Goal: Task Accomplishment & Management: Complete application form

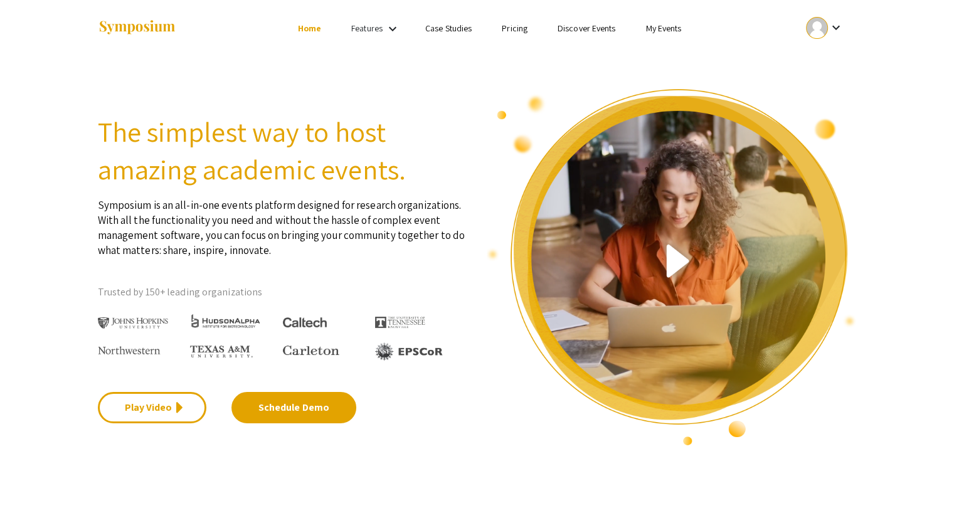
click at [825, 21] on div at bounding box center [817, 28] width 22 height 22
click at [813, 61] on button "My Account" at bounding box center [831, 62] width 77 height 30
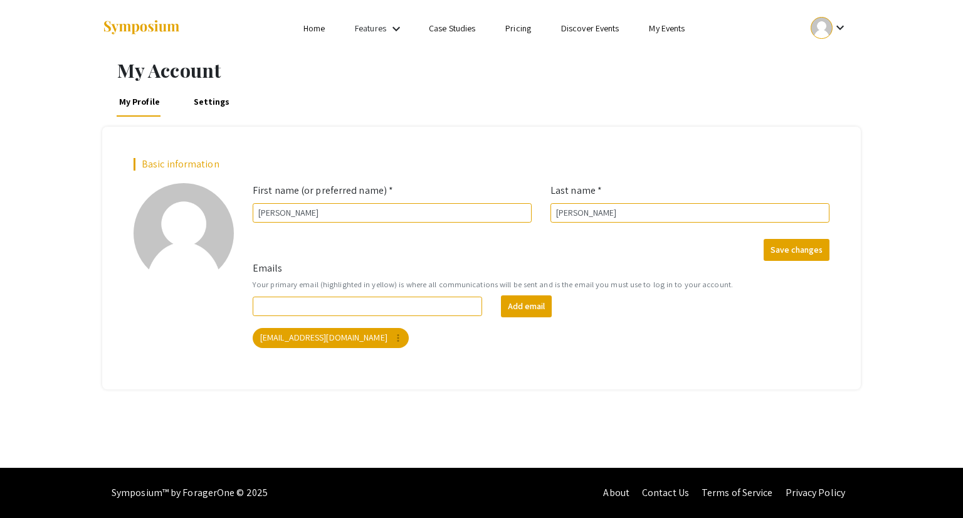
click at [677, 33] on link "My Events" at bounding box center [667, 28] width 36 height 11
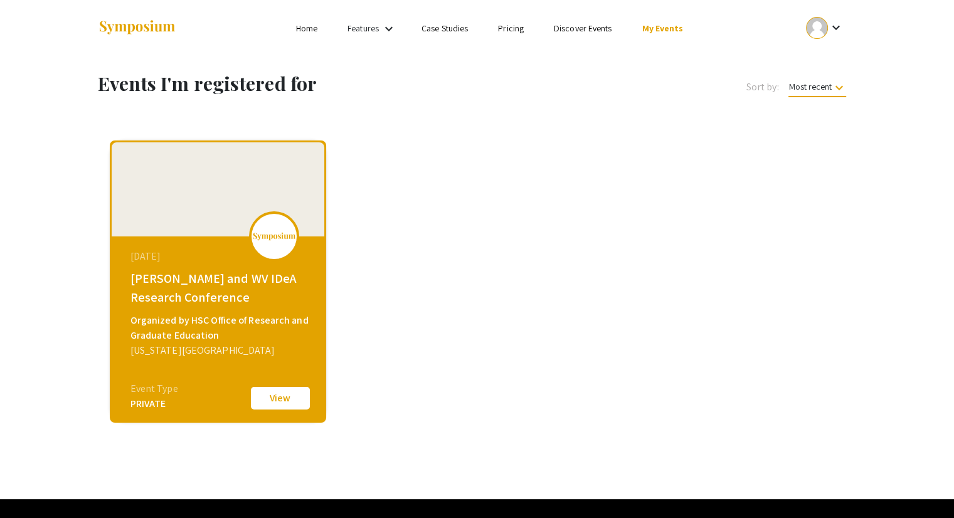
click at [183, 305] on div "[PERSON_NAME] and WV IDeA Research Conference" at bounding box center [219, 288] width 178 height 38
click at [278, 392] on button "View" at bounding box center [280, 398] width 63 height 26
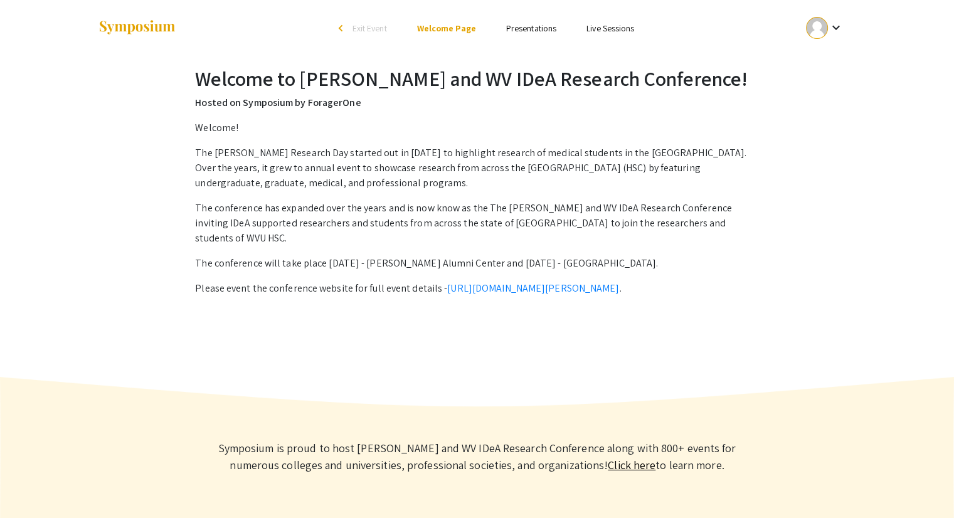
click at [356, 29] on span "Exit Event" at bounding box center [369, 28] width 34 height 11
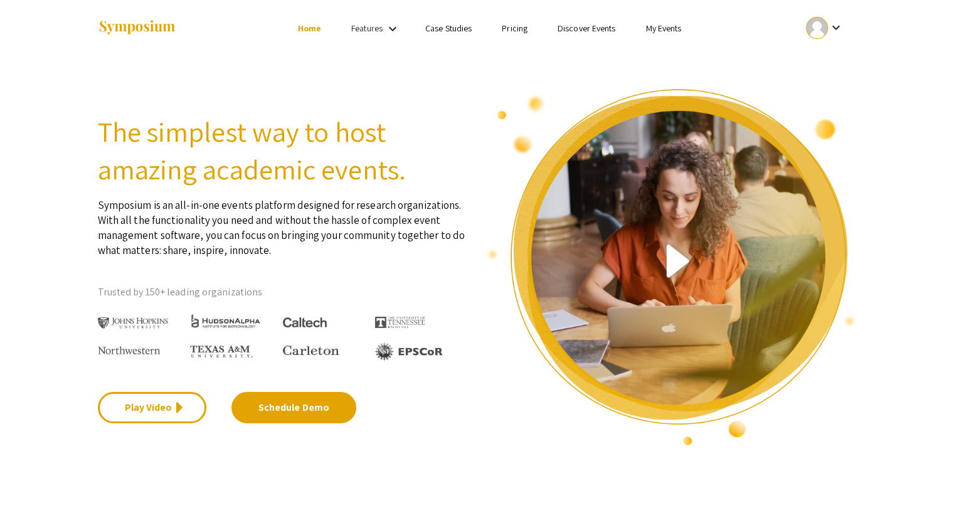
click at [355, 32] on link "Features" at bounding box center [366, 28] width 31 height 11
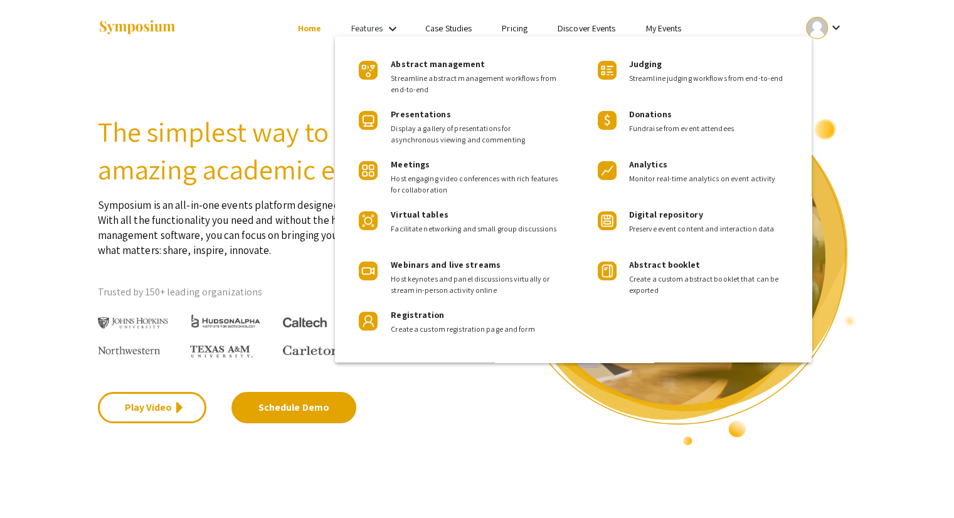
drag, startPoint x: 460, startPoint y: 93, endPoint x: 427, endPoint y: 71, distance: 40.2
click at [427, 71] on div "Abstract management Streamline abstract management workflows from end-to-end" at bounding box center [475, 72] width 169 height 46
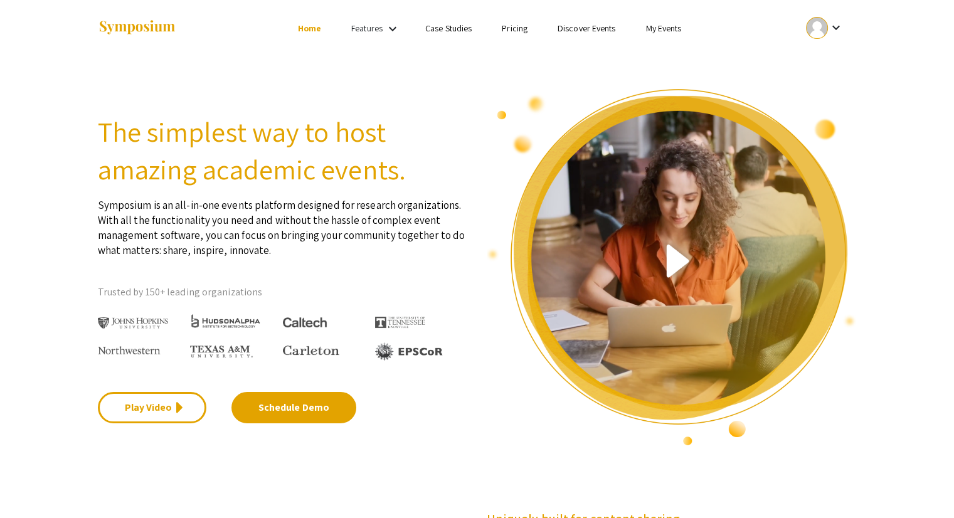
click at [159, 26] on img at bounding box center [137, 27] width 78 height 17
click at [669, 26] on link "My Events" at bounding box center [663, 28] width 36 height 11
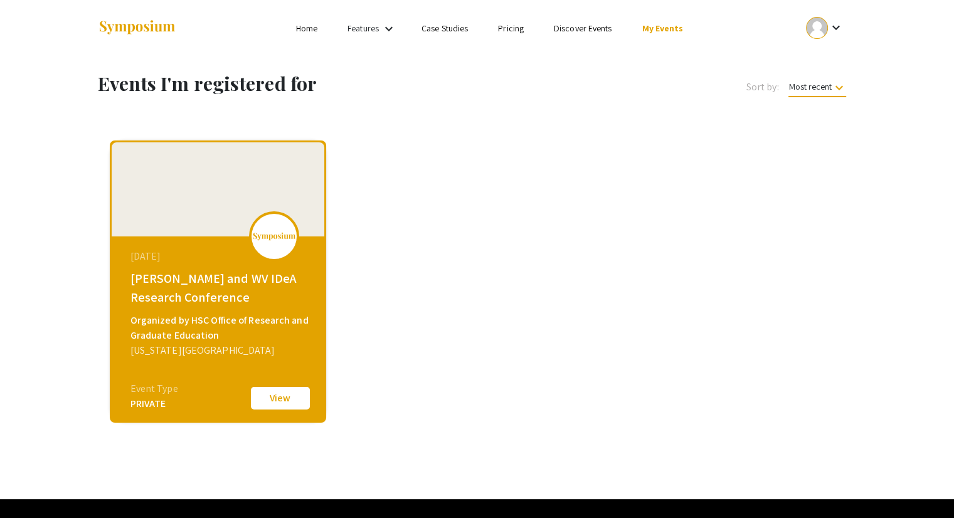
click at [832, 29] on mat-icon "keyboard_arrow_down" at bounding box center [835, 27] width 15 height 15
click at [822, 98] on button "My Submissions" at bounding box center [831, 92] width 77 height 30
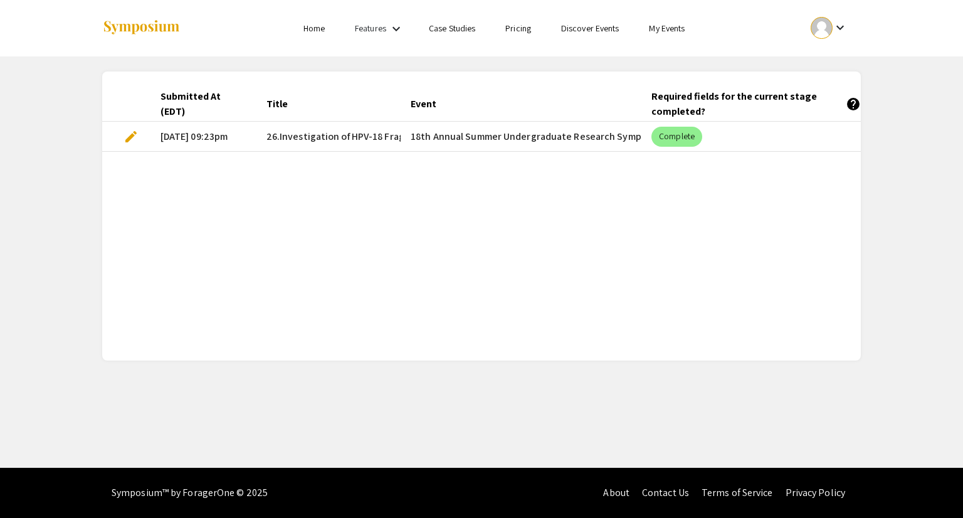
click at [310, 16] on div at bounding box center [227, 28] width 250 height 56
click at [301, 31] on li "Home" at bounding box center [313, 28] width 51 height 15
click at [314, 30] on link "Home" at bounding box center [314, 28] width 21 height 11
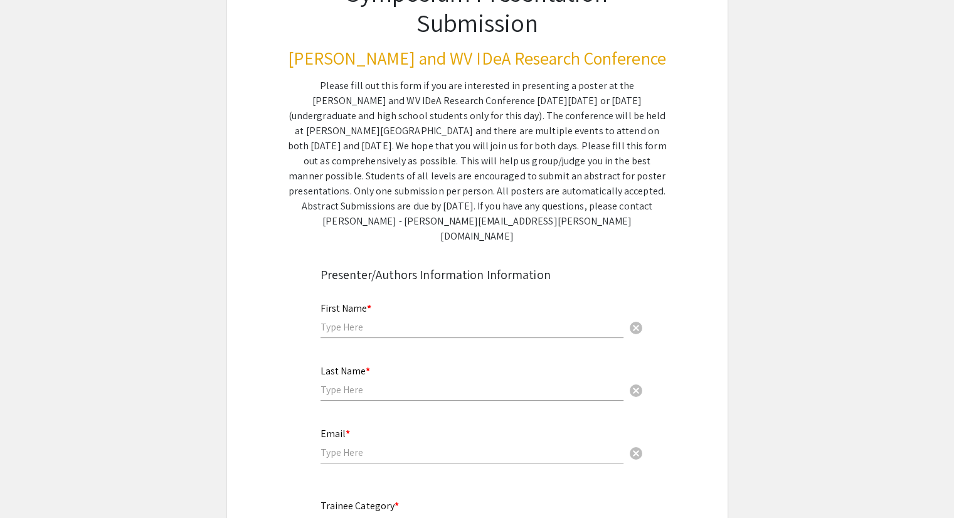
scroll to position [127, 0]
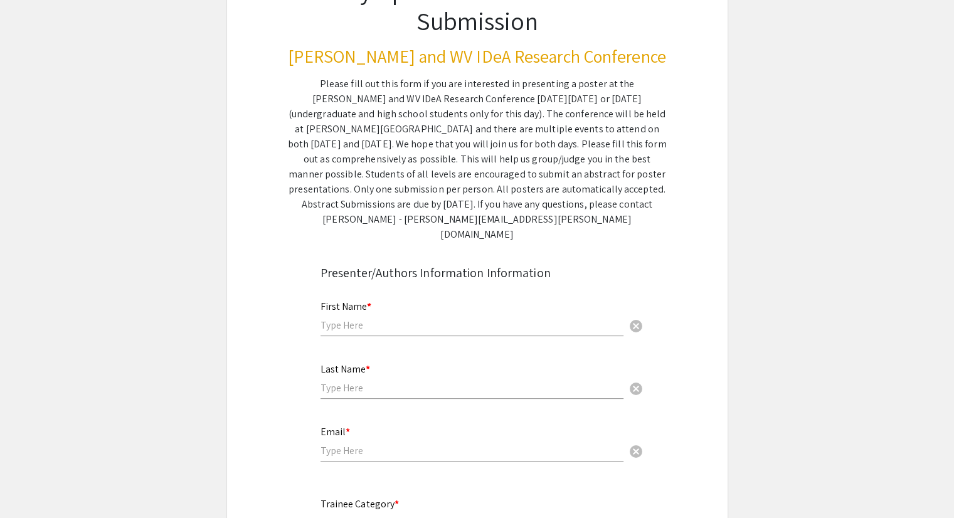
click at [358, 319] on input "text" at bounding box center [471, 325] width 303 height 13
type input "[PERSON_NAME]"
click at [333, 381] on input "text" at bounding box center [471, 387] width 303 height 13
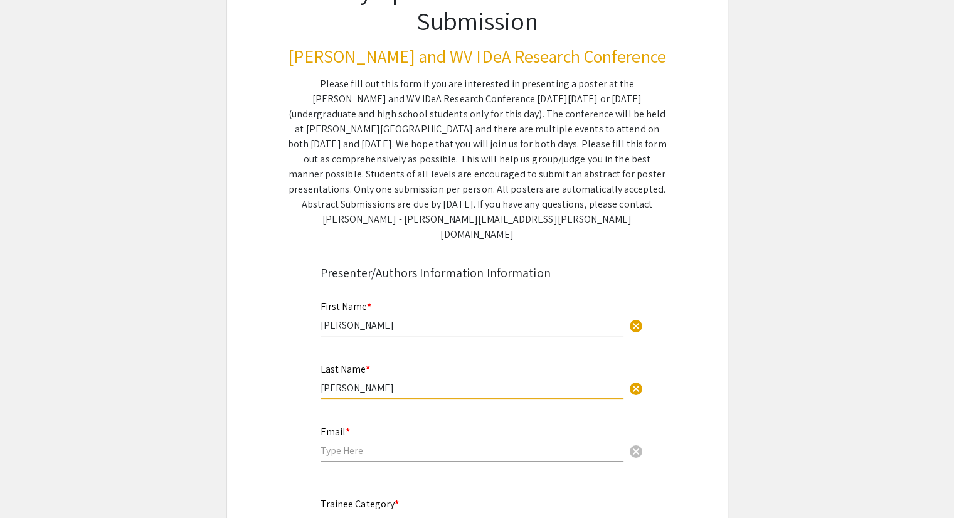
type input "[PERSON_NAME]"
click at [327, 444] on input "email" at bounding box center [471, 450] width 303 height 13
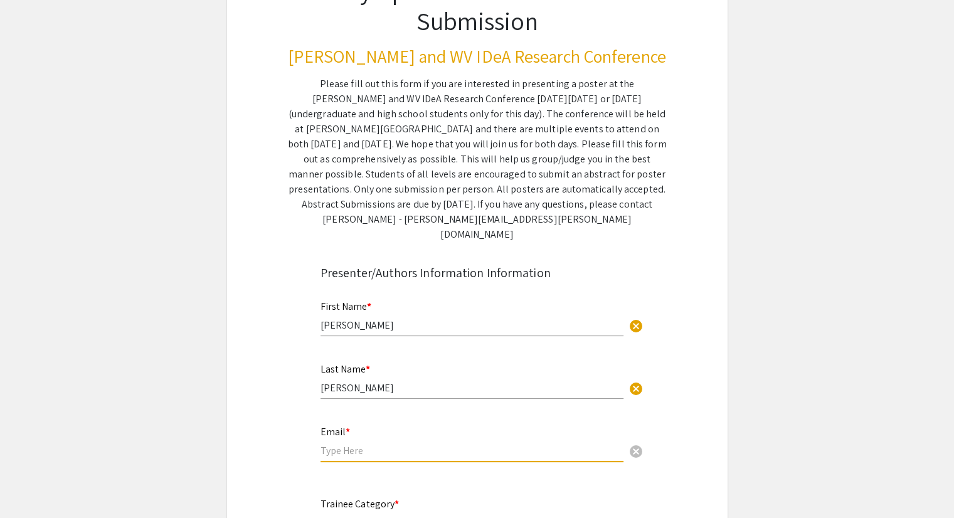
type input "[EMAIL_ADDRESS][DOMAIN_NAME]"
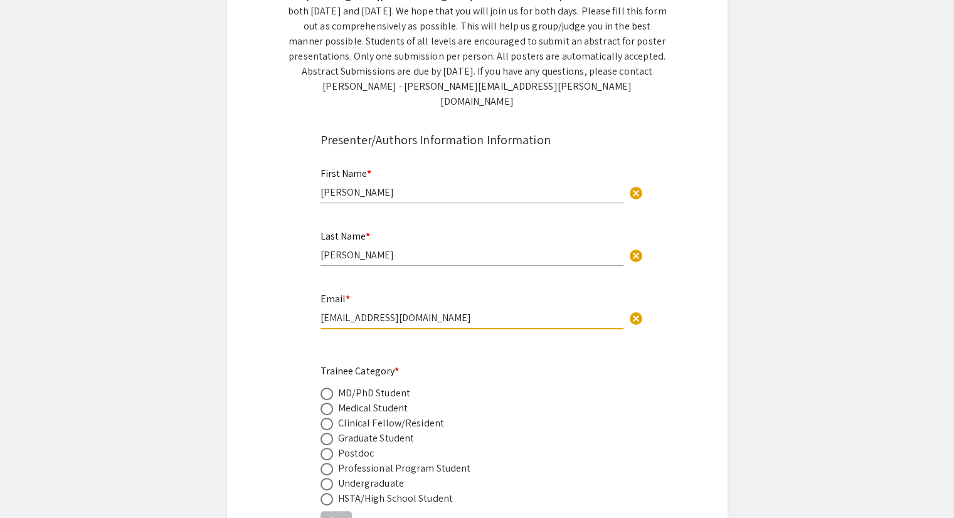
scroll to position [265, 0]
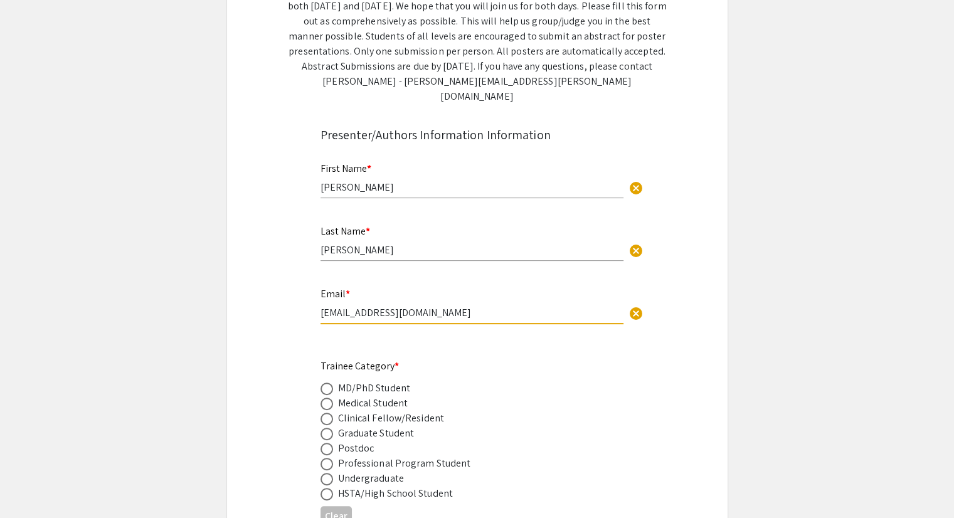
click at [329, 473] on span at bounding box center [326, 479] width 13 height 13
click at [329, 473] on input "radio" at bounding box center [326, 479] width 13 height 13
radio input "true"
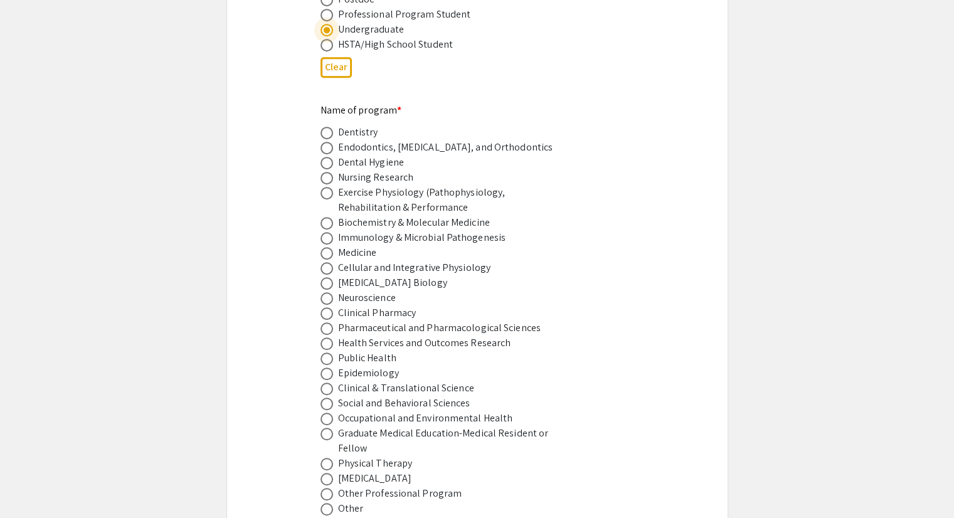
scroll to position [715, 0]
click at [327, 231] on span at bounding box center [326, 237] width 13 height 13
click at [327, 231] on input "radio" at bounding box center [326, 237] width 13 height 13
radio input "true"
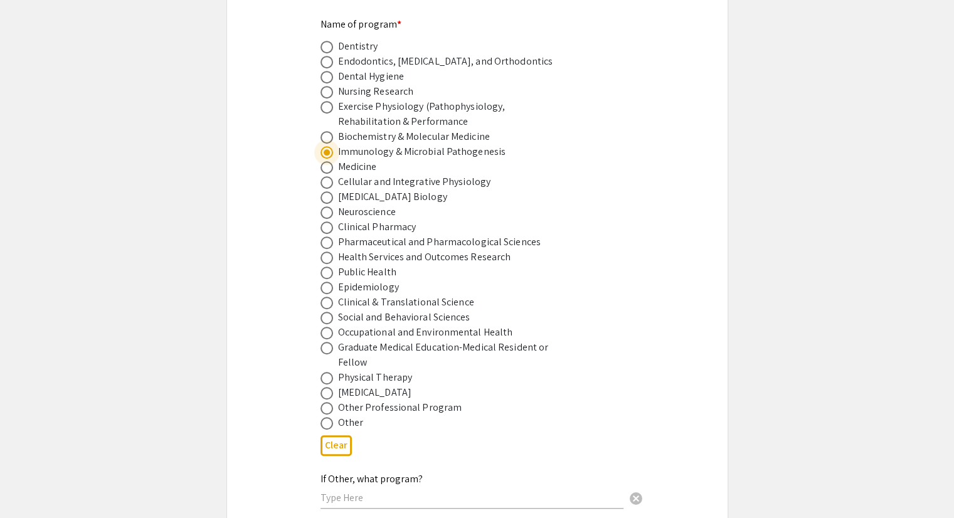
scroll to position [802, 0]
click at [321, 416] on span at bounding box center [326, 422] width 13 height 13
click at [321, 416] on input "radio" at bounding box center [326, 422] width 13 height 13
radio input "true"
click at [327, 145] on span at bounding box center [326, 151] width 13 height 13
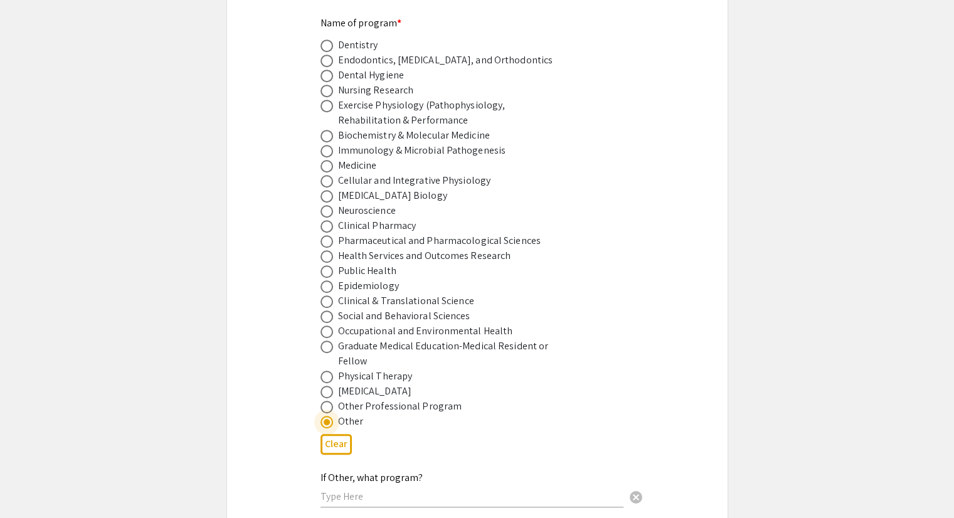
click at [327, 145] on input "radio" at bounding box center [326, 151] width 13 height 13
radio input "true"
click at [324, 416] on span at bounding box center [326, 422] width 13 height 13
click at [324, 416] on input "radio" at bounding box center [326, 422] width 13 height 13
radio input "true"
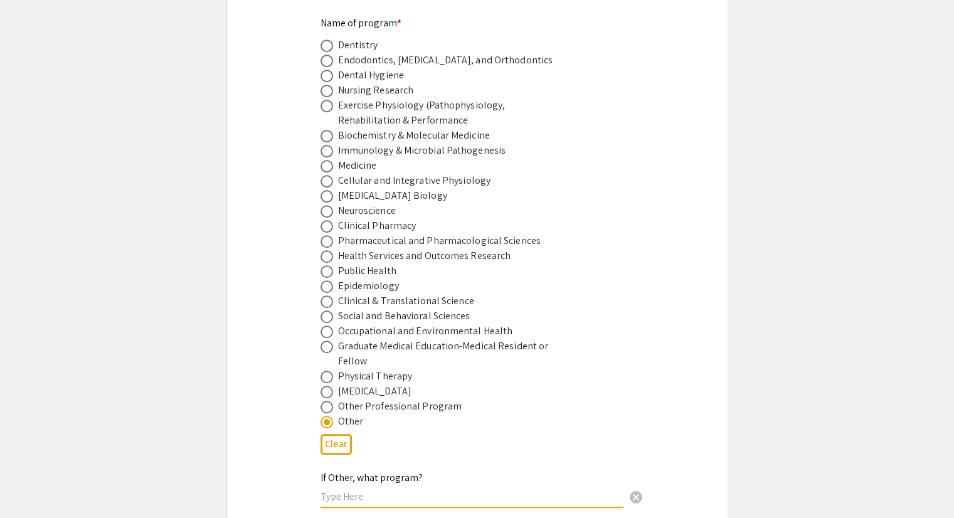
click at [344, 490] on input "text" at bounding box center [471, 496] width 303 height 13
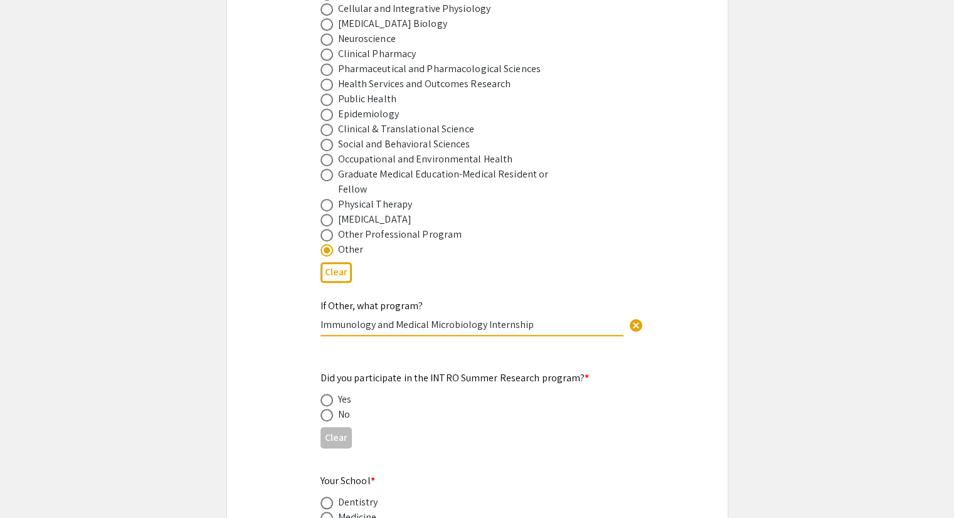
click at [527, 318] on input "Immunology and Medical Microbiology Internship" at bounding box center [471, 324] width 303 height 13
type input "Immunology and Medical Microbiology"
click at [329, 409] on span at bounding box center [326, 415] width 13 height 13
click at [329, 409] on input "radio" at bounding box center [326, 415] width 13 height 13
radio input "true"
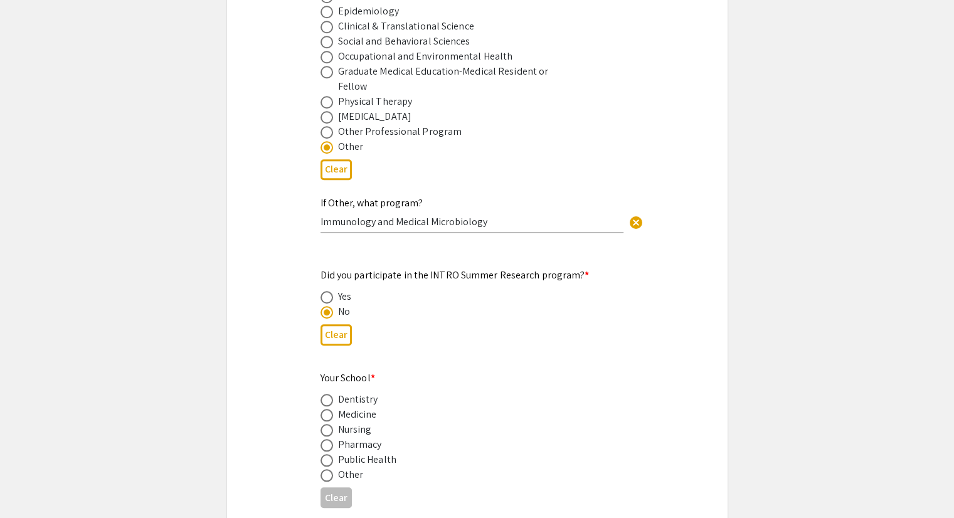
scroll to position [1108, 0]
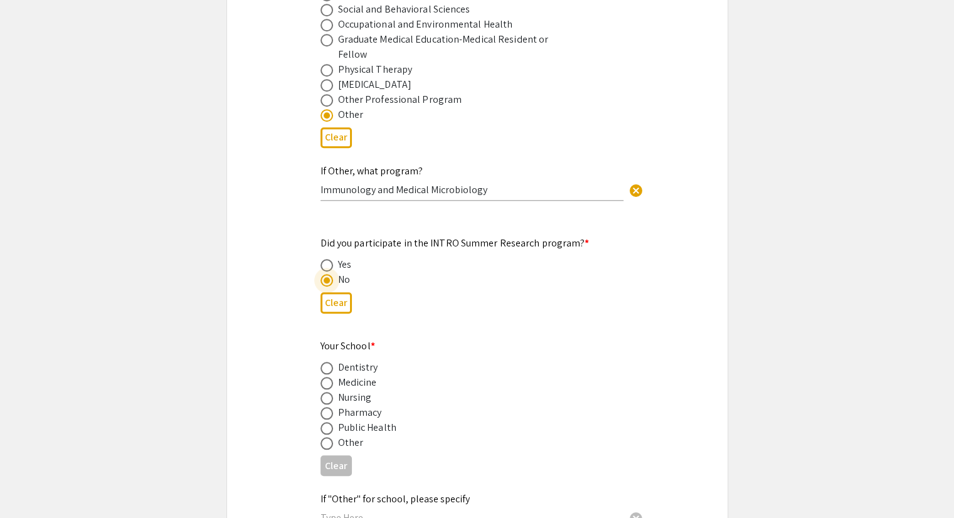
click at [325, 377] on span at bounding box center [326, 383] width 13 height 13
click at [325, 377] on input "radio" at bounding box center [326, 383] width 13 height 13
radio input "true"
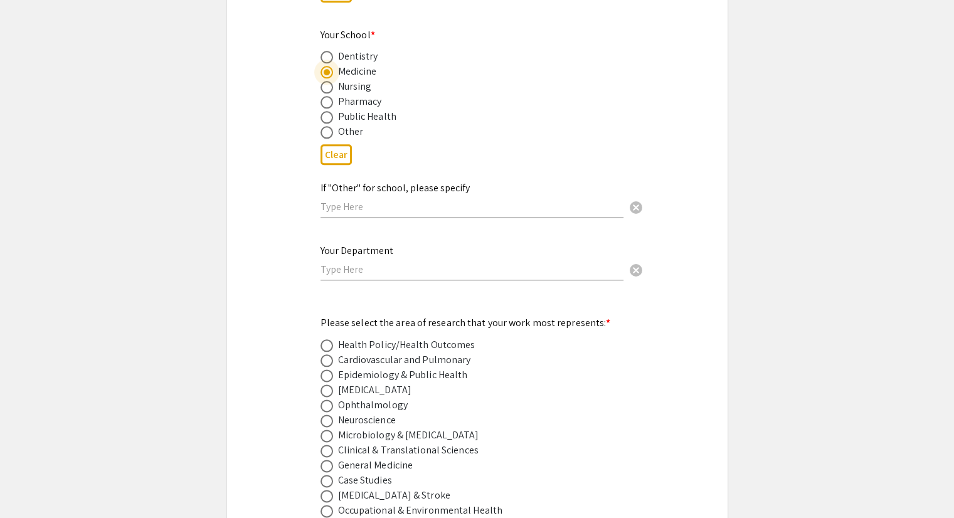
scroll to position [1420, 0]
click at [349, 262] on input "text" at bounding box center [471, 268] width 303 height 13
type input "I"
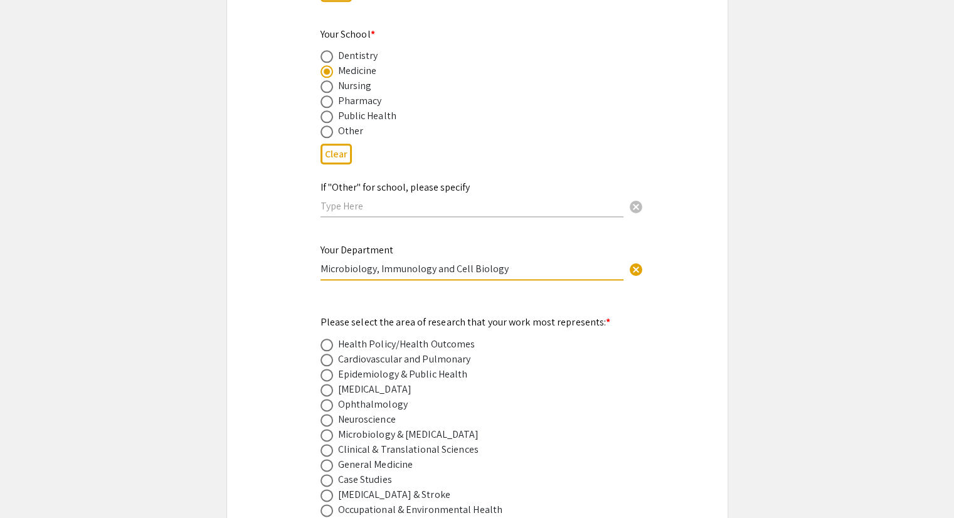
type input "Microbiology, Immunology and Cell Biology"
click at [403, 382] on div "[MEDICAL_DATA]" at bounding box center [467, 389] width 294 height 15
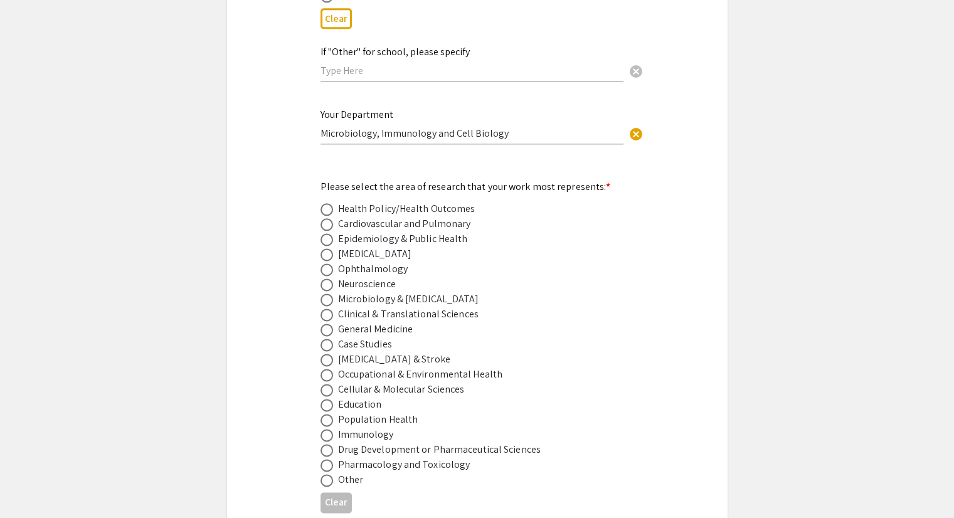
scroll to position [1558, 0]
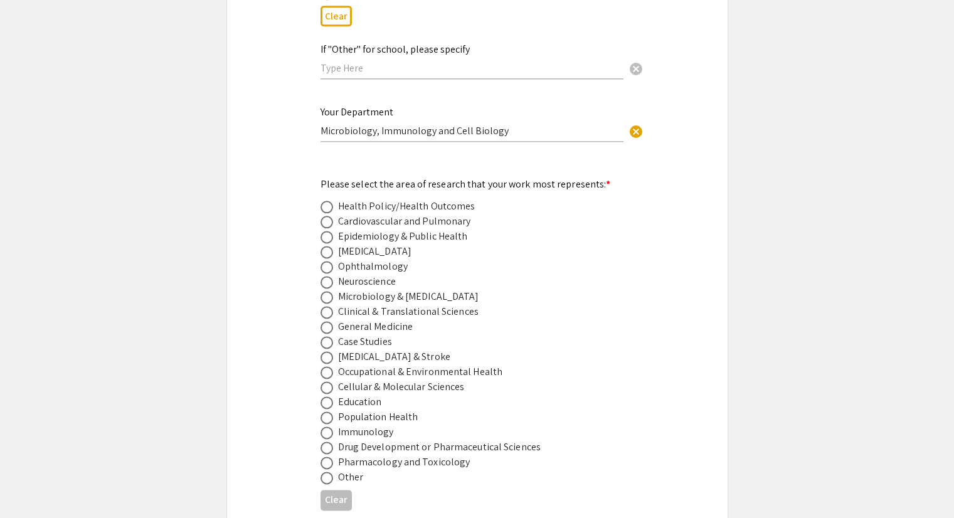
click at [329, 246] on span at bounding box center [326, 252] width 13 height 13
click at [329, 246] on input "radio" at bounding box center [326, 252] width 13 height 13
radio input "true"
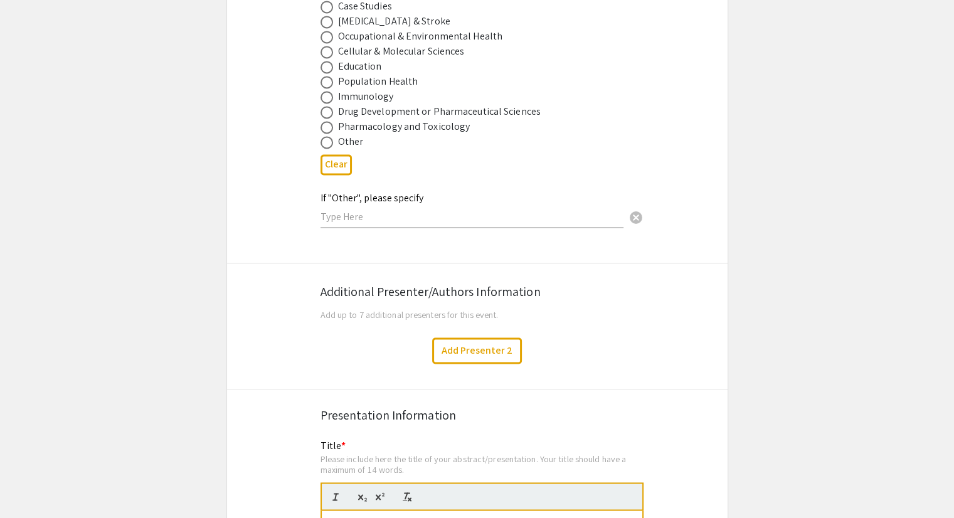
scroll to position [1969, 0]
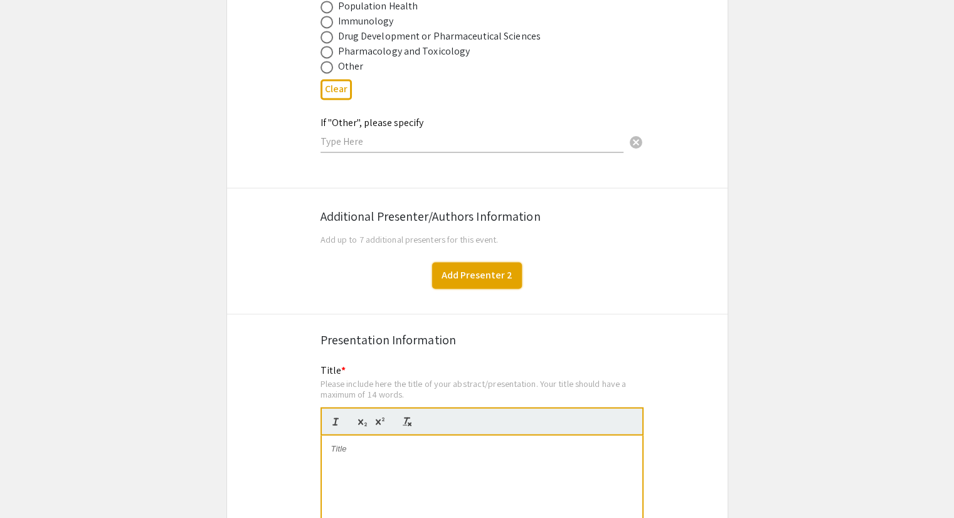
click at [460, 262] on button "Add Presenter 2" at bounding box center [477, 275] width 90 height 26
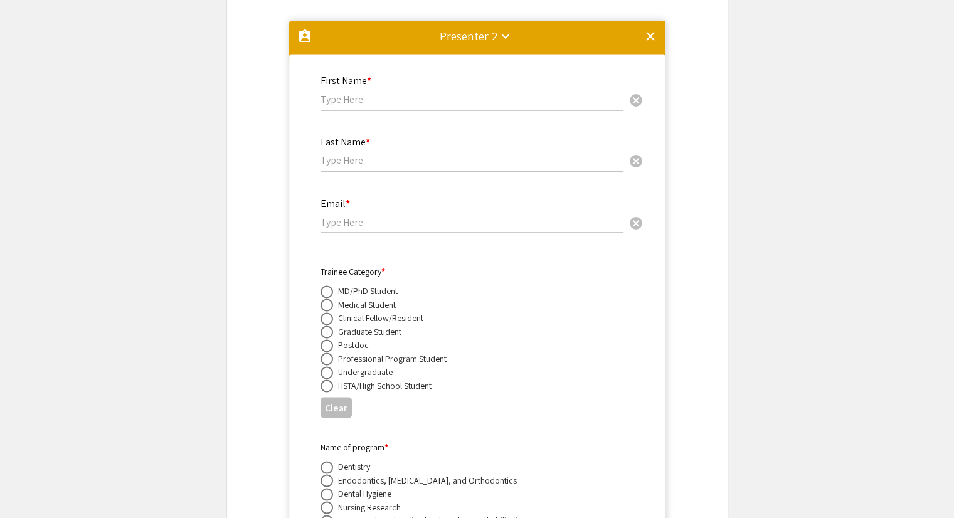
click at [360, 93] on input "text" at bounding box center [471, 99] width 303 height 13
click at [474, 27] on div "Presenter 2 keyboard_arrow_down" at bounding box center [469, 36] width 58 height 18
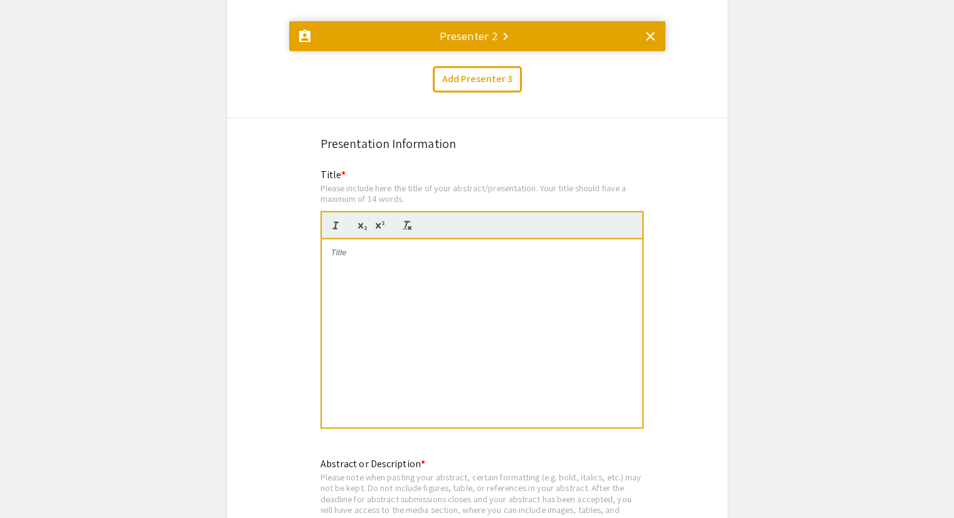
click at [470, 27] on div "Presenter 2 keyboard_arrow_right" at bounding box center [469, 36] width 58 height 18
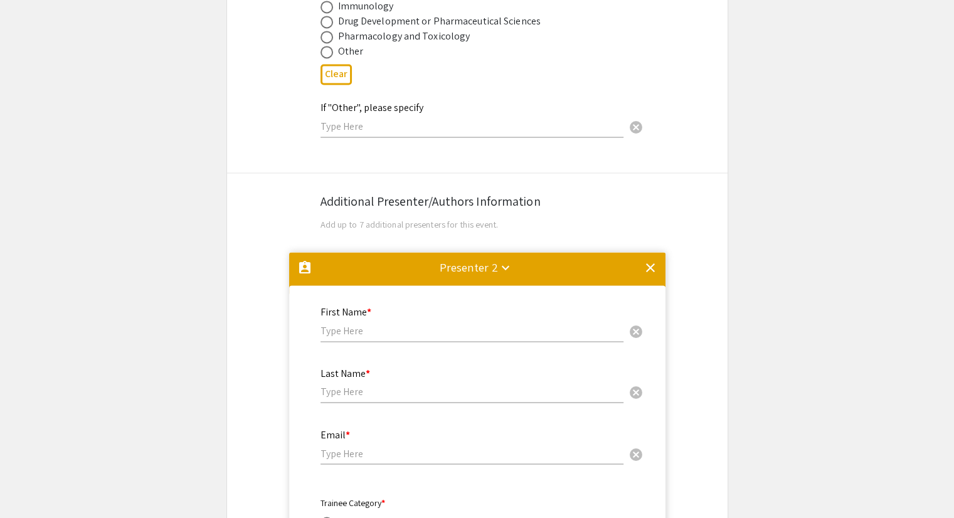
scroll to position [1984, 0]
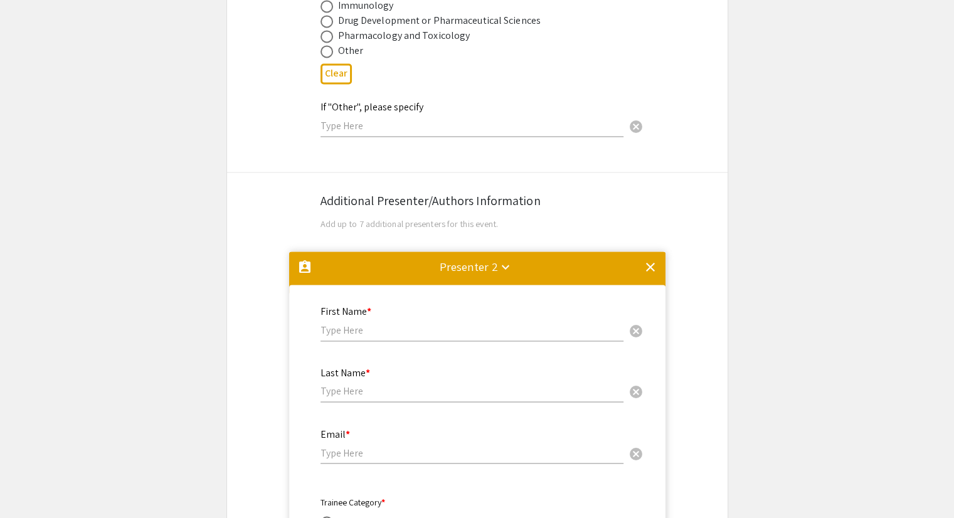
click at [359, 305] on mat-label "First Name *" at bounding box center [345, 311] width 51 height 13
type input "[PERSON_NAME]"
click at [336, 384] on input "text" at bounding box center [471, 390] width 303 height 13
type input "[PERSON_NAME]"
click at [337, 439] on div "Email * cancel" at bounding box center [471, 440] width 303 height 48
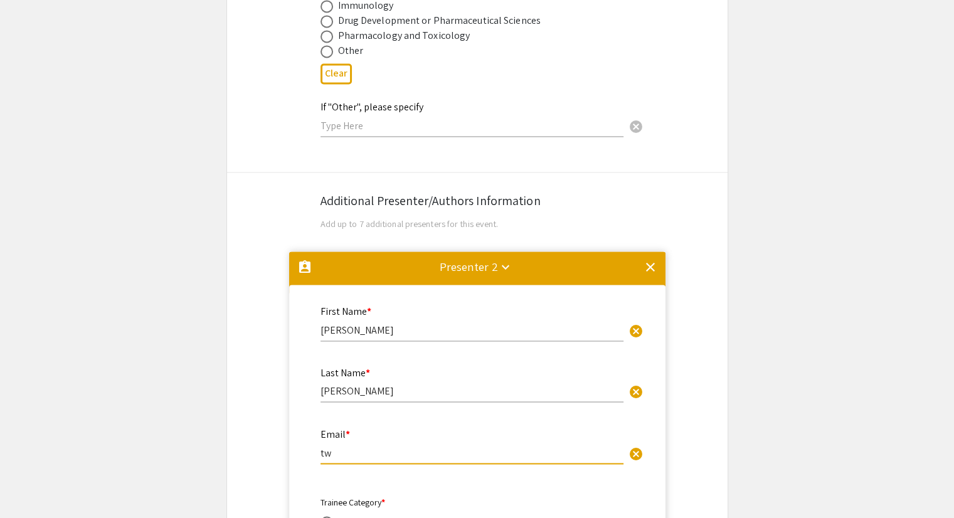
type input "[EMAIL_ADDRESS][DOMAIN_NAME]"
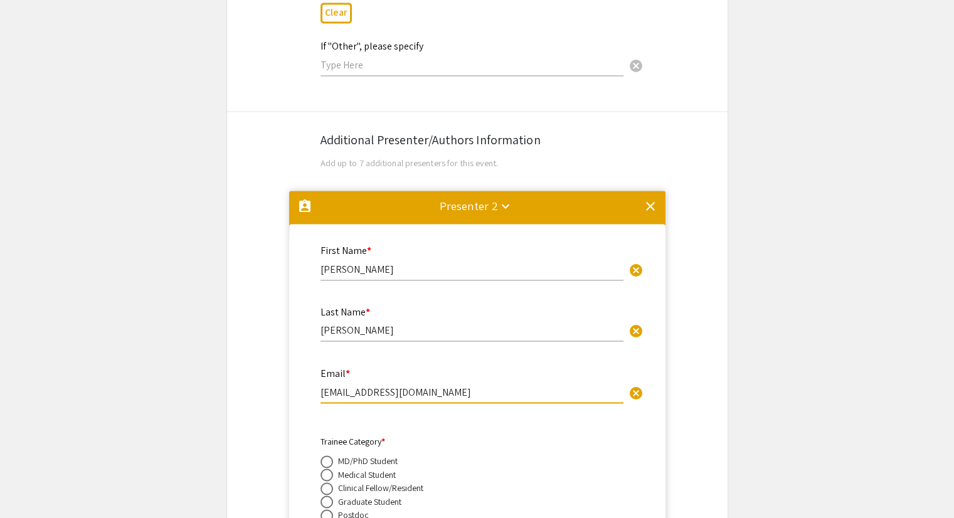
scroll to position [2120, 0]
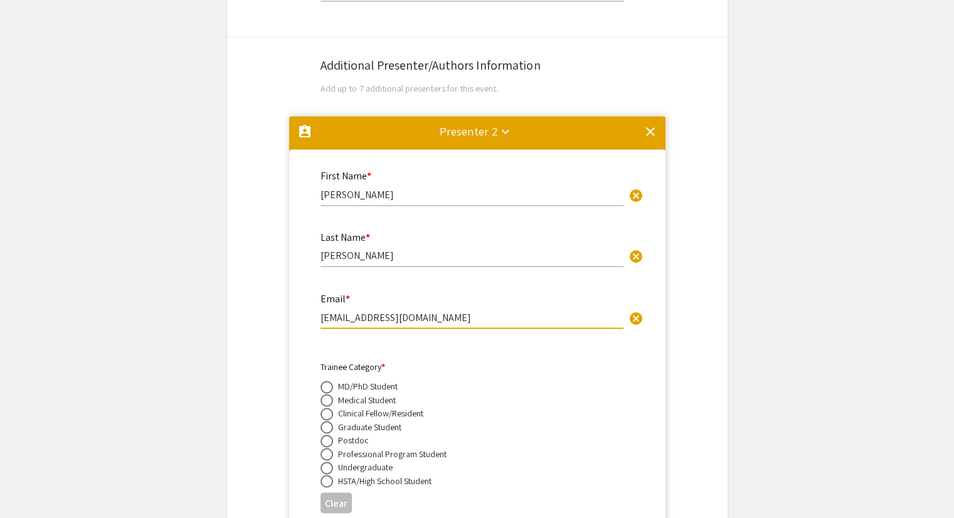
click at [331, 381] on span at bounding box center [326, 387] width 13 height 13
click at [331, 381] on input "radio" at bounding box center [326, 387] width 13 height 13
radio input "true"
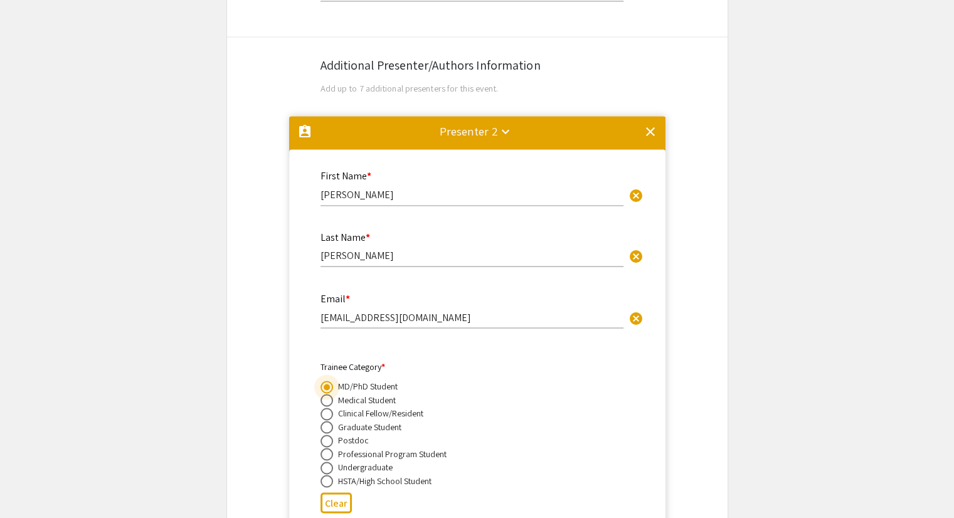
click at [324, 421] on span at bounding box center [326, 427] width 13 height 13
click at [324, 421] on input "radio" at bounding box center [326, 427] width 13 height 13
radio input "true"
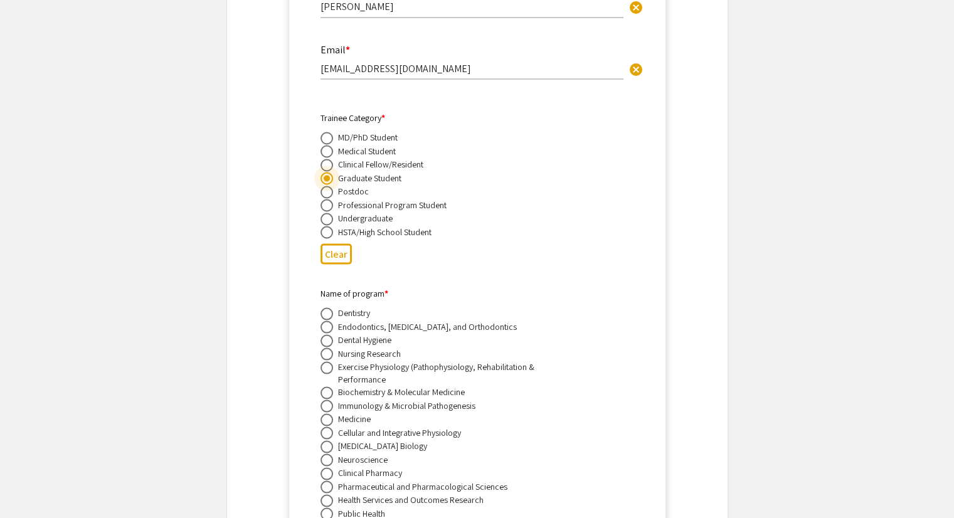
scroll to position [2388, 0]
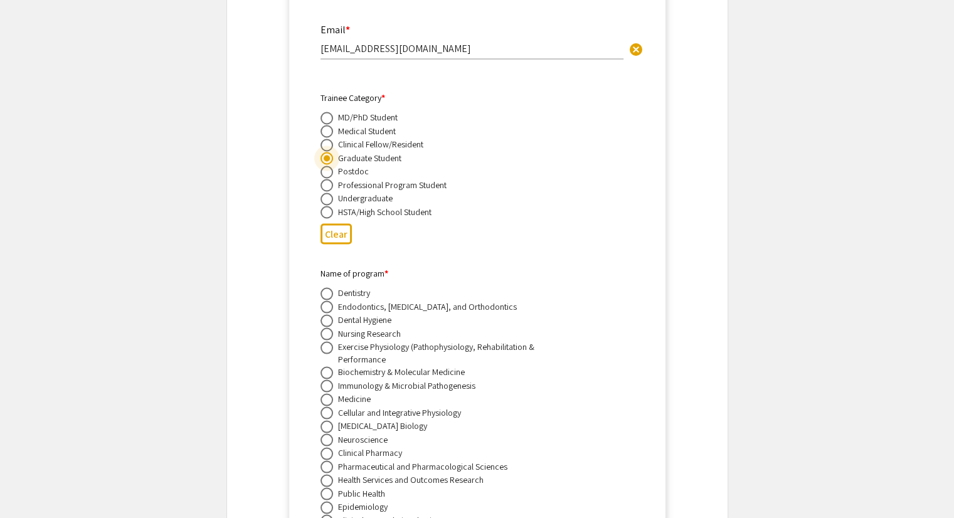
click at [327, 380] on span at bounding box center [326, 386] width 13 height 13
click at [327, 380] on input "radio" at bounding box center [326, 386] width 13 height 13
radio input "true"
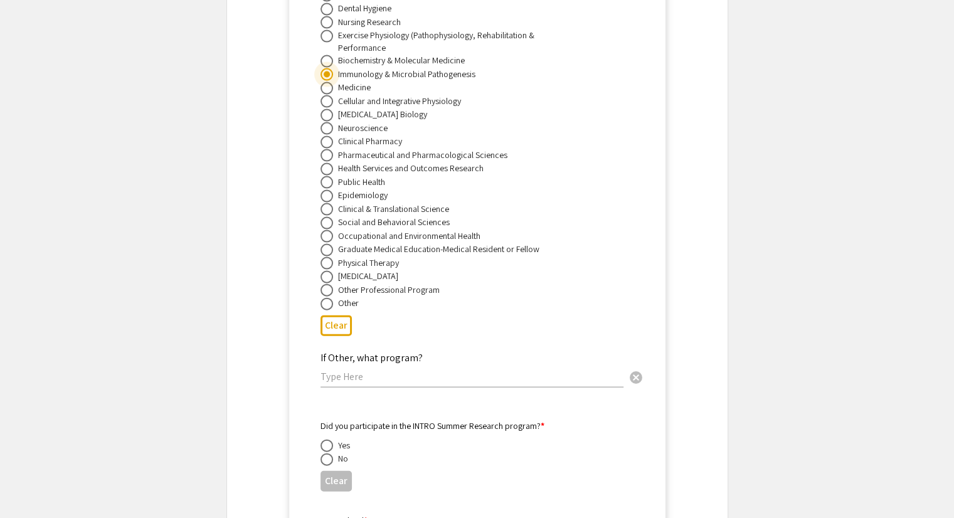
scroll to position [2729, 0]
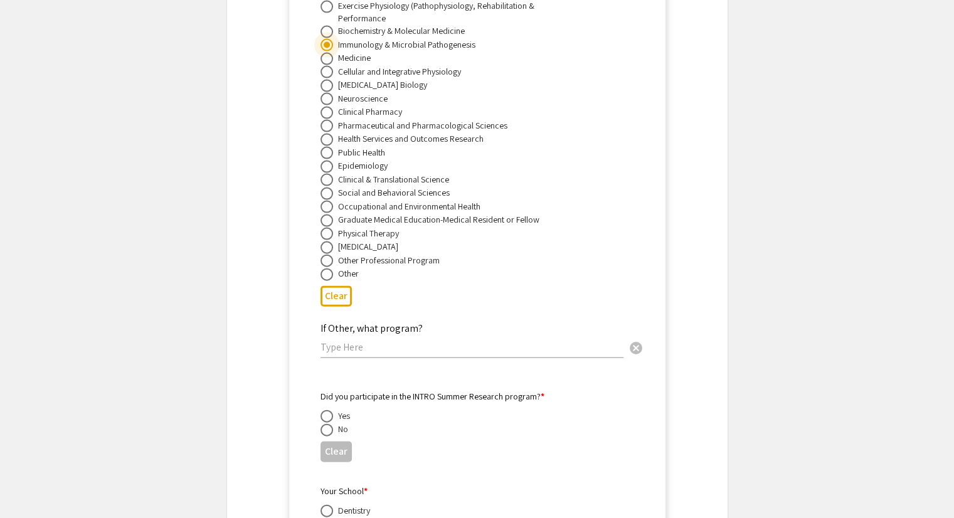
click at [323, 424] on span at bounding box center [326, 430] width 13 height 13
click at [323, 424] on input "radio" at bounding box center [326, 430] width 13 height 13
radio input "true"
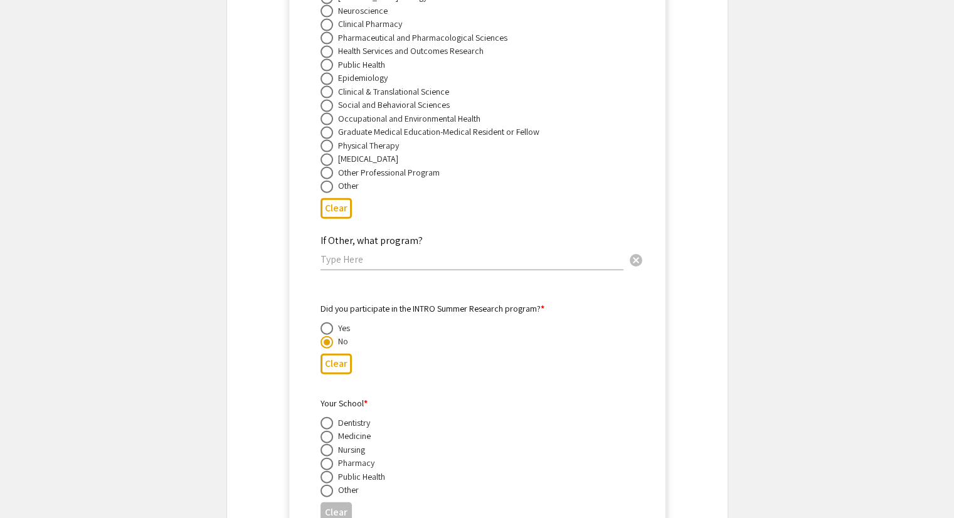
scroll to position [2830, 0]
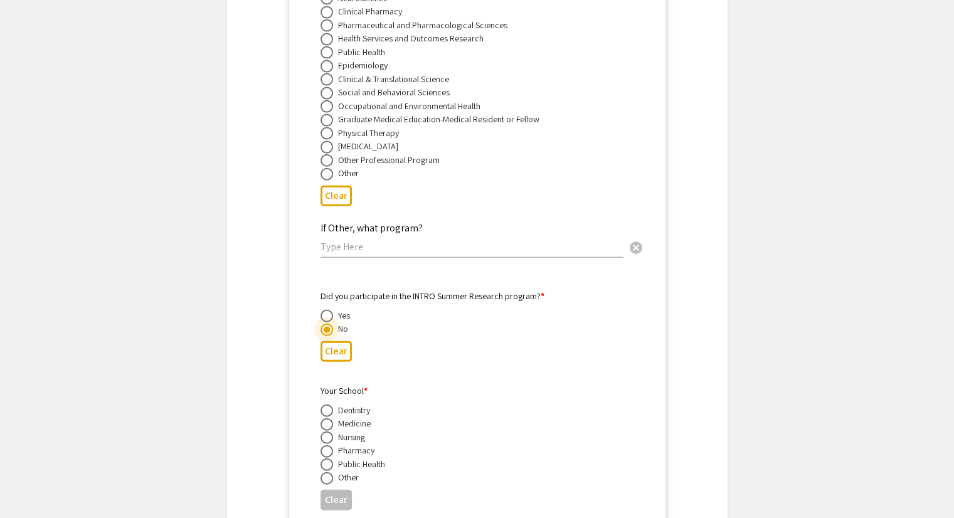
click at [322, 418] on span at bounding box center [326, 424] width 13 height 13
click at [322, 418] on input "radio" at bounding box center [326, 424] width 13 height 13
radio input "true"
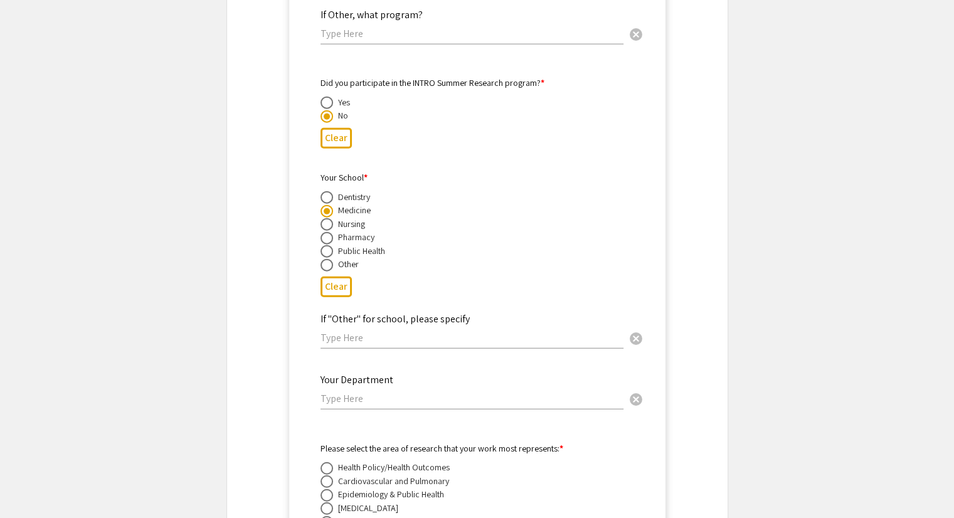
scroll to position [3046, 0]
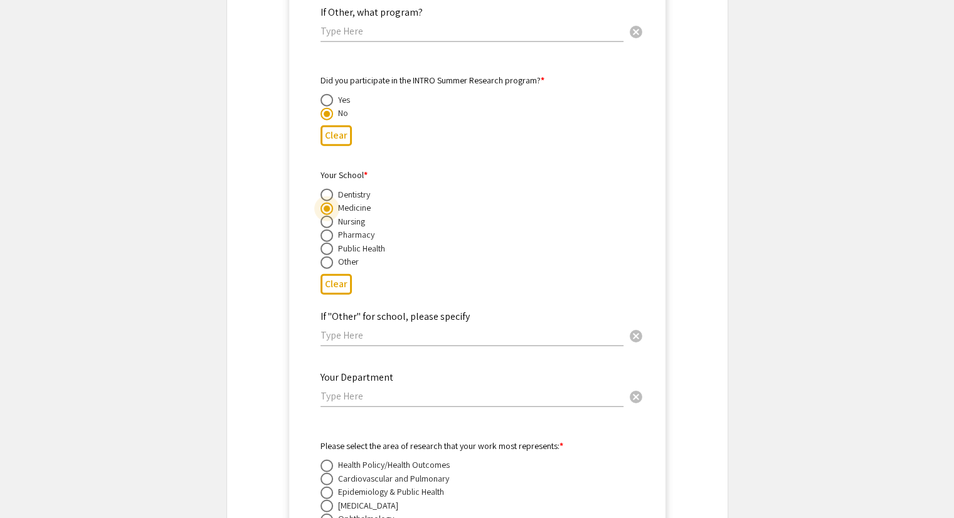
click at [336, 389] on input "text" at bounding box center [471, 395] width 303 height 13
type input "m"
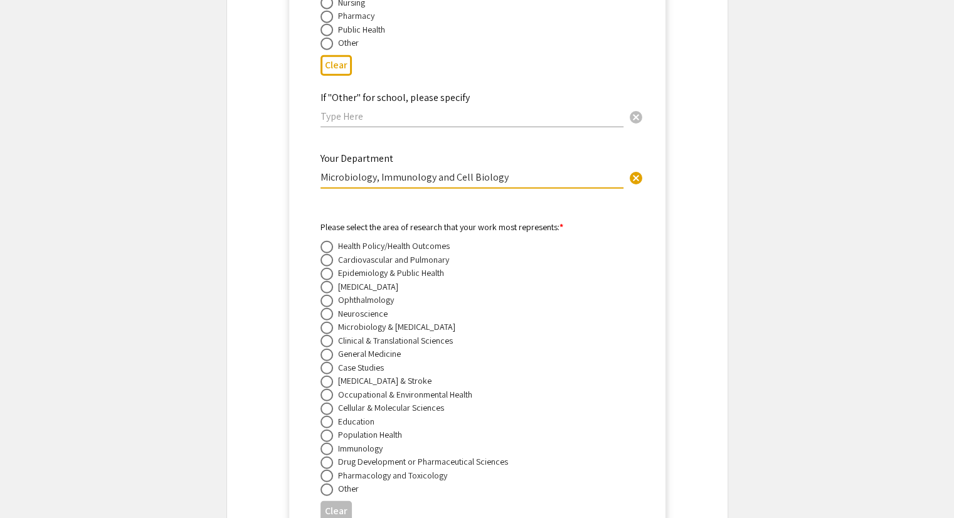
scroll to position [3311, 0]
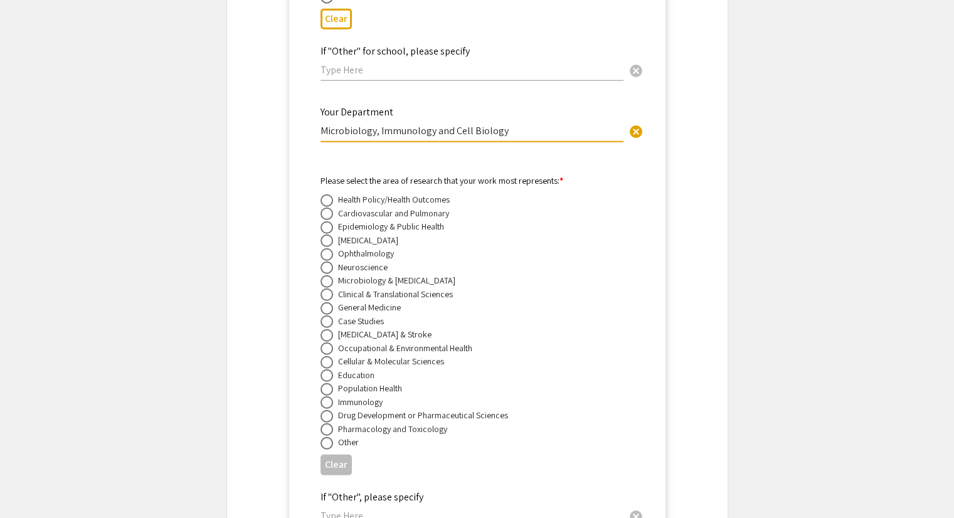
type input "Microbiology, Immunology and Cell Biology"
click at [331, 235] on span at bounding box center [326, 241] width 13 height 13
click at [331, 235] on input "radio" at bounding box center [326, 241] width 13 height 13
radio input "true"
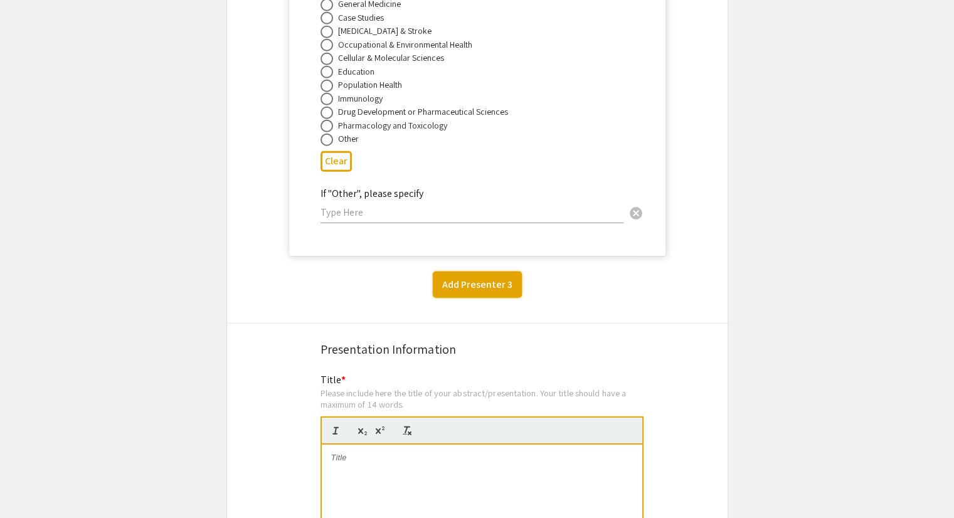
click at [470, 272] on button "Add Presenter 3" at bounding box center [477, 285] width 89 height 26
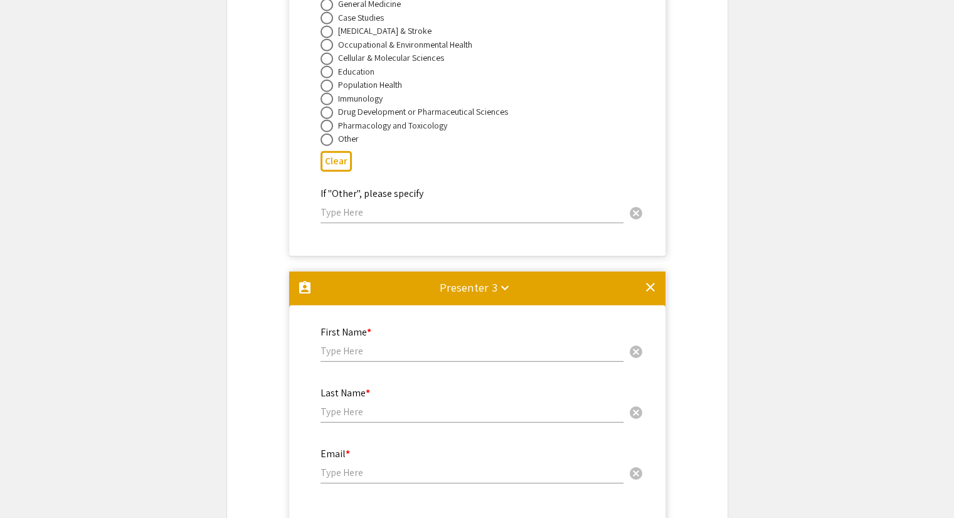
scroll to position [3870, 0]
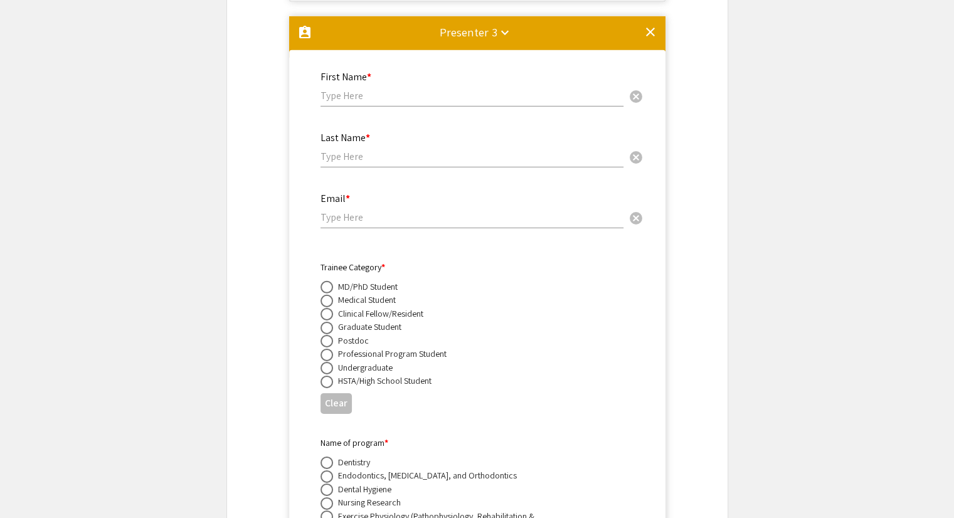
click at [355, 93] on div "First Name * cancel" at bounding box center [471, 89] width 303 height 60
click at [351, 89] on input "text" at bounding box center [471, 95] width 303 height 13
type input "[PERSON_NAME]"
click at [344, 150] on input "text" at bounding box center [471, 156] width 303 height 13
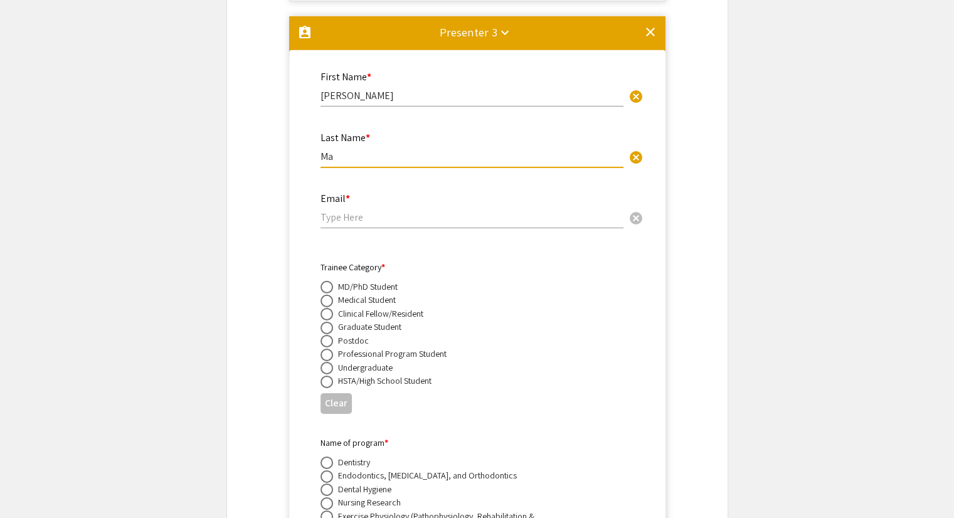
type input "[PERSON_NAME]"
click at [349, 211] on input "email" at bounding box center [471, 217] width 303 height 13
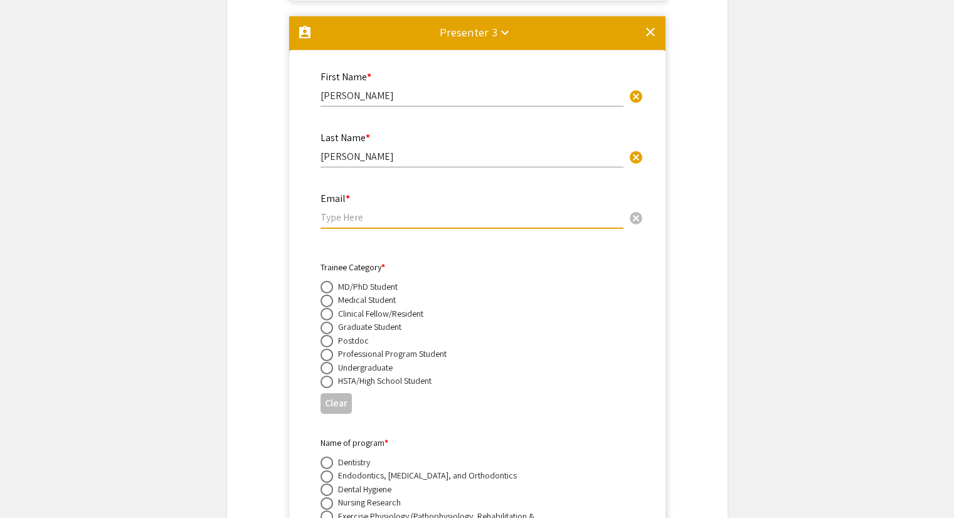
type input "[EMAIL_ADDRESS][DOMAIN_NAME]"
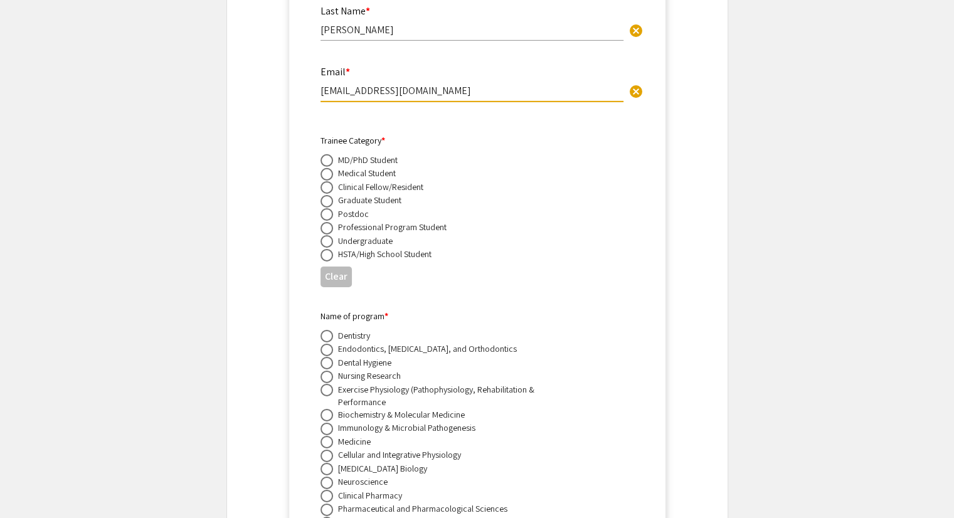
scroll to position [4000, 0]
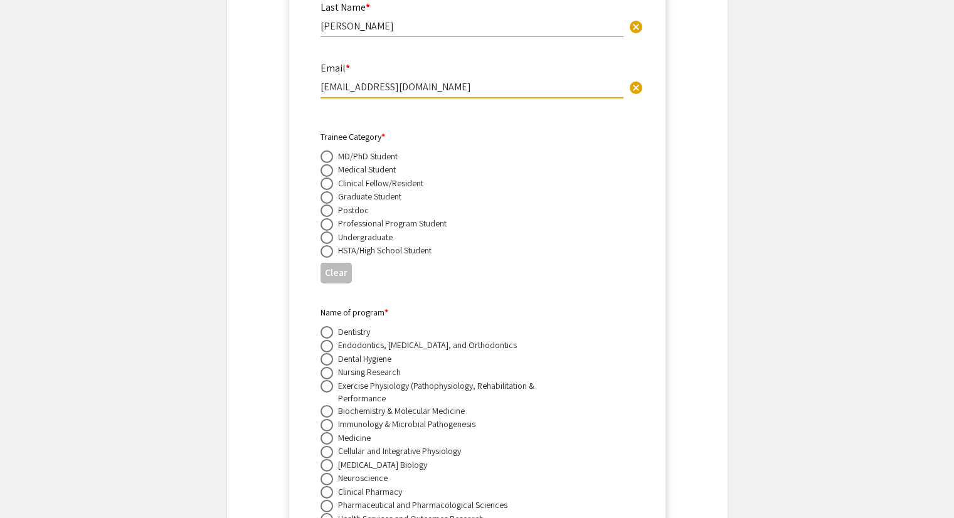
click at [330, 204] on span at bounding box center [326, 210] width 13 height 13
click at [330, 204] on input "radio" at bounding box center [326, 210] width 13 height 13
radio input "true"
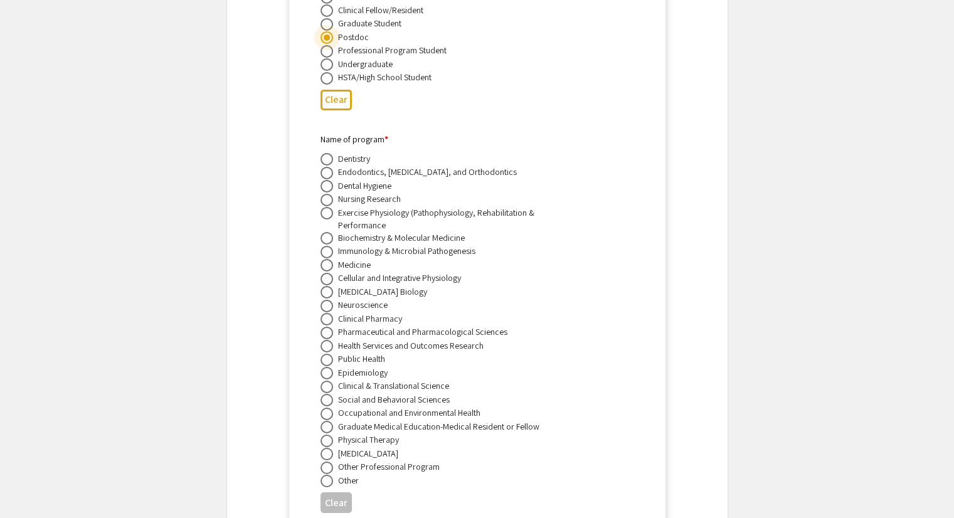
scroll to position [4173, 0]
click at [326, 246] on span at bounding box center [326, 252] width 13 height 13
click at [326, 246] on input "radio" at bounding box center [326, 252] width 13 height 13
radio input "true"
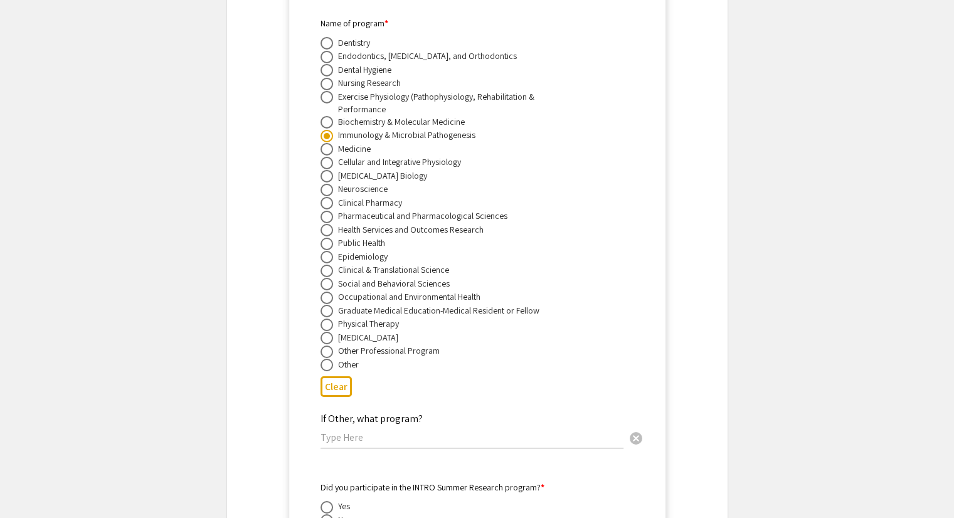
scroll to position [4296, 0]
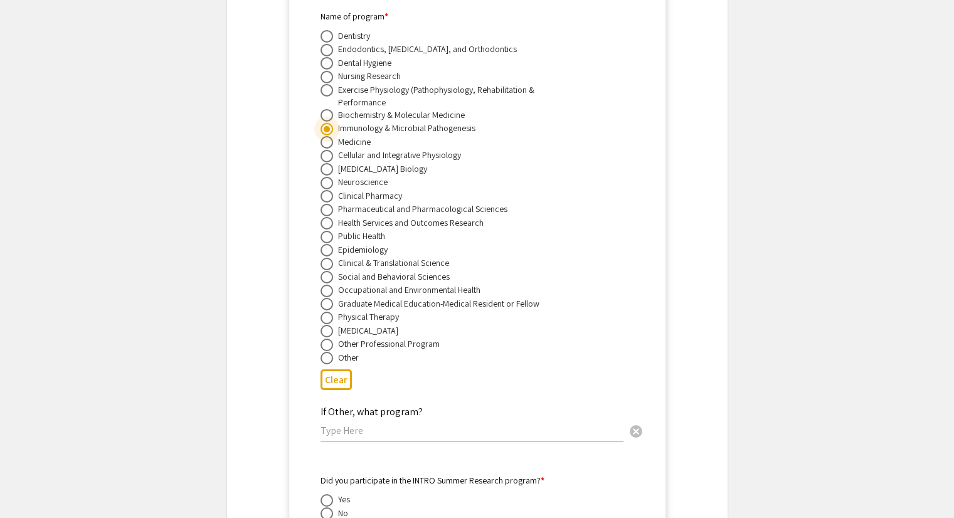
click at [331, 163] on span at bounding box center [326, 169] width 13 height 13
click at [331, 163] on input "radio" at bounding box center [326, 169] width 13 height 13
radio input "true"
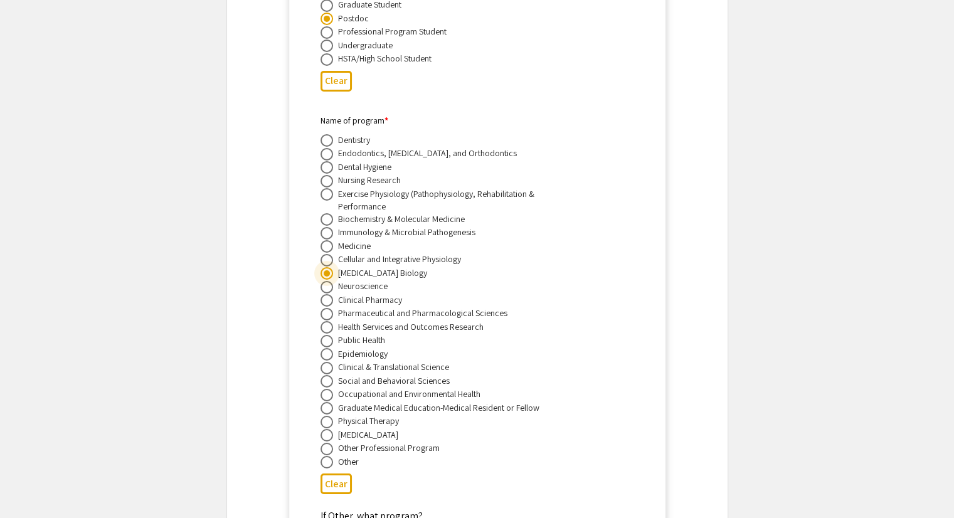
scroll to position [4399, 0]
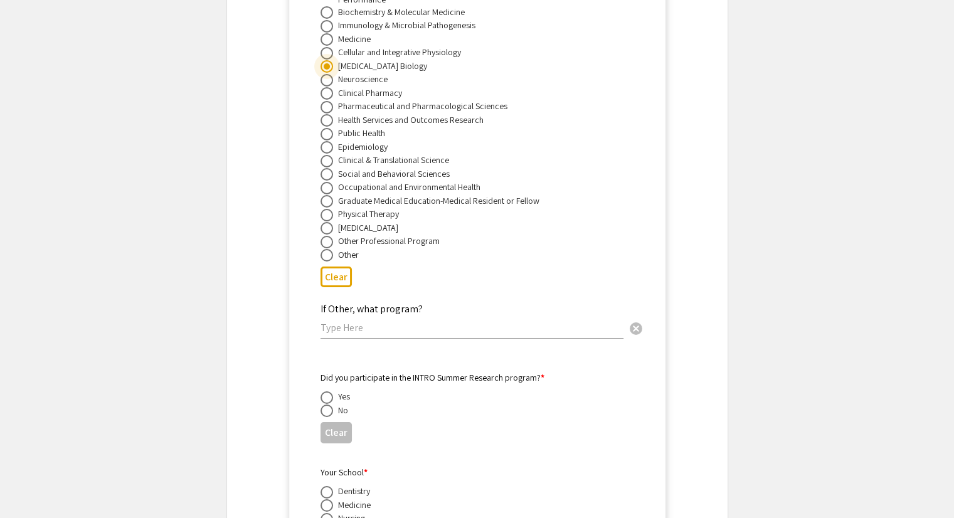
click at [329, 405] on span at bounding box center [326, 411] width 13 height 13
click at [329, 405] on input "radio" at bounding box center [326, 411] width 13 height 13
radio input "true"
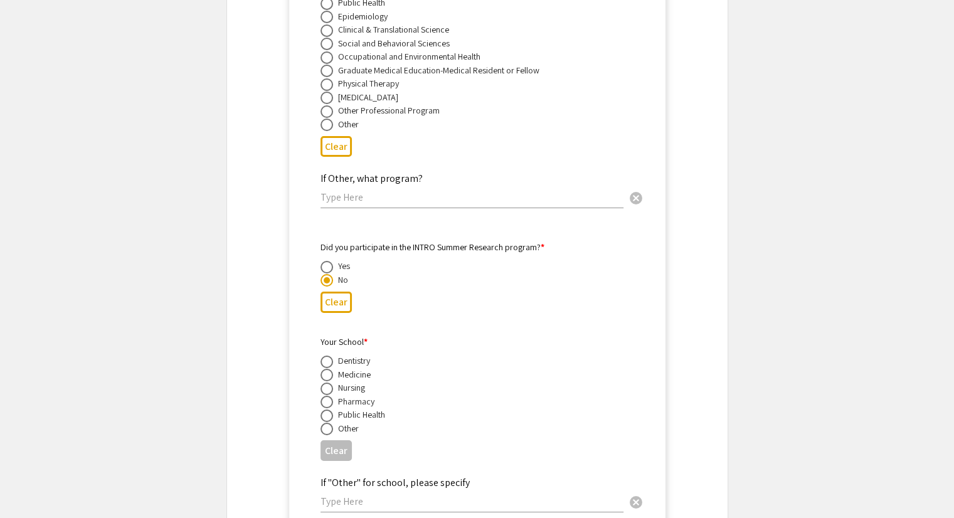
scroll to position [4531, 0]
click at [329, 368] on span at bounding box center [326, 374] width 13 height 13
click at [329, 368] on input "radio" at bounding box center [326, 374] width 13 height 13
radio input "true"
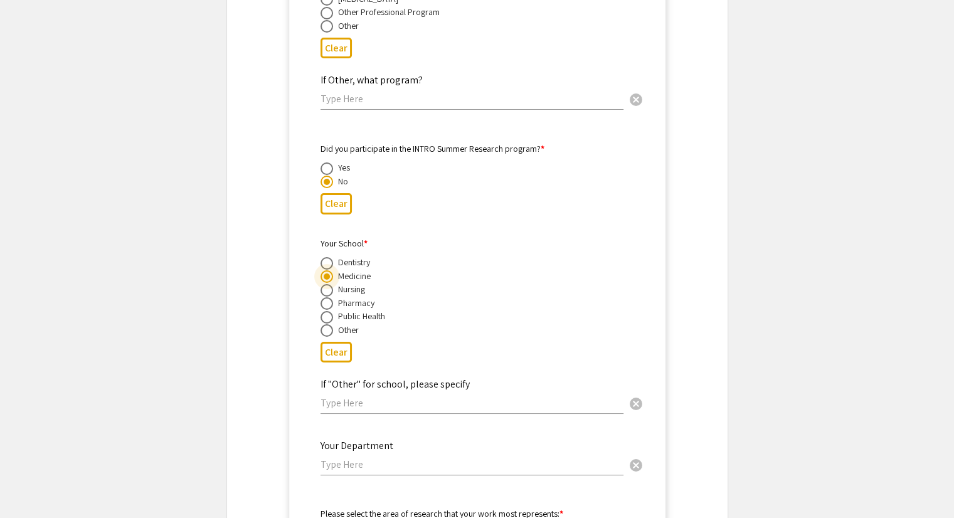
click at [331, 458] on input "text" at bounding box center [471, 464] width 303 height 13
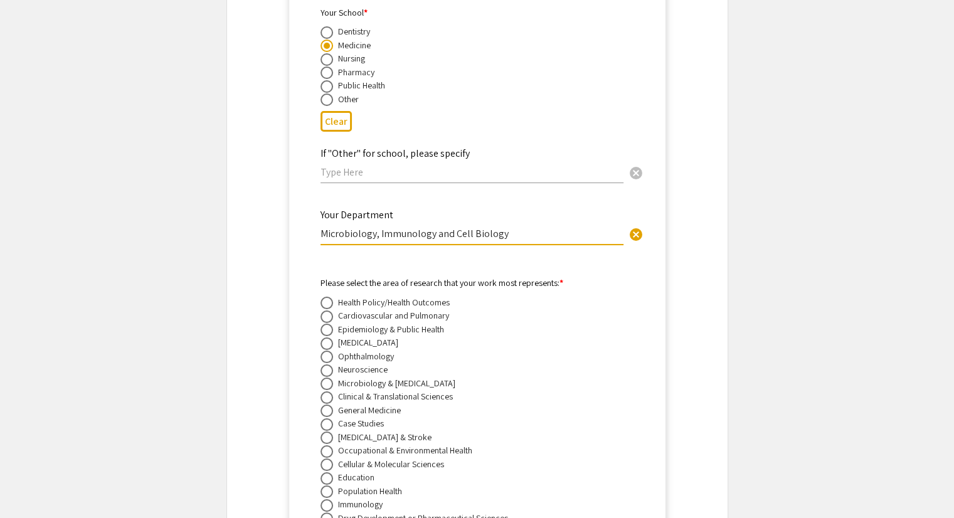
scroll to position [4858, 0]
type input "Microbiology, Immunology and Cell Biology"
click at [329, 338] on span at bounding box center [326, 344] width 13 height 13
click at [329, 338] on input "radio" at bounding box center [326, 344] width 13 height 13
radio input "true"
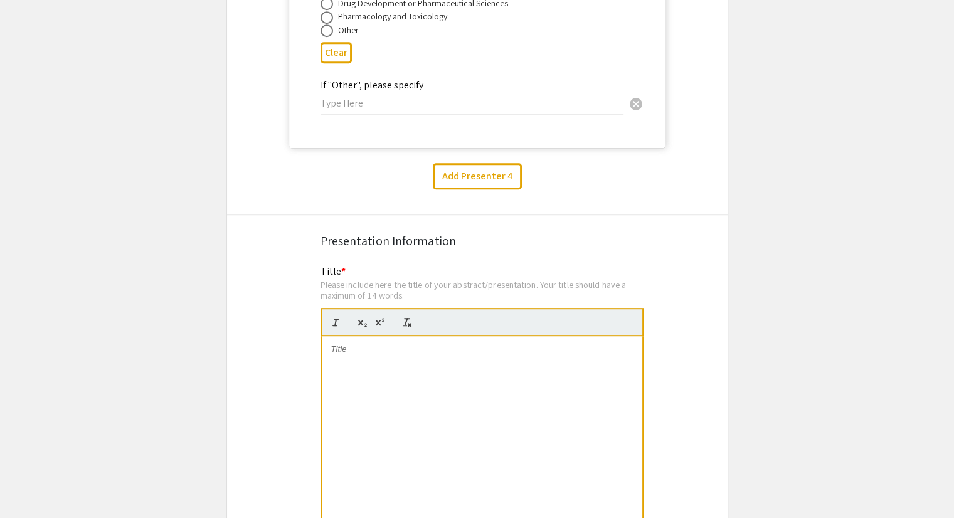
scroll to position [5393, 0]
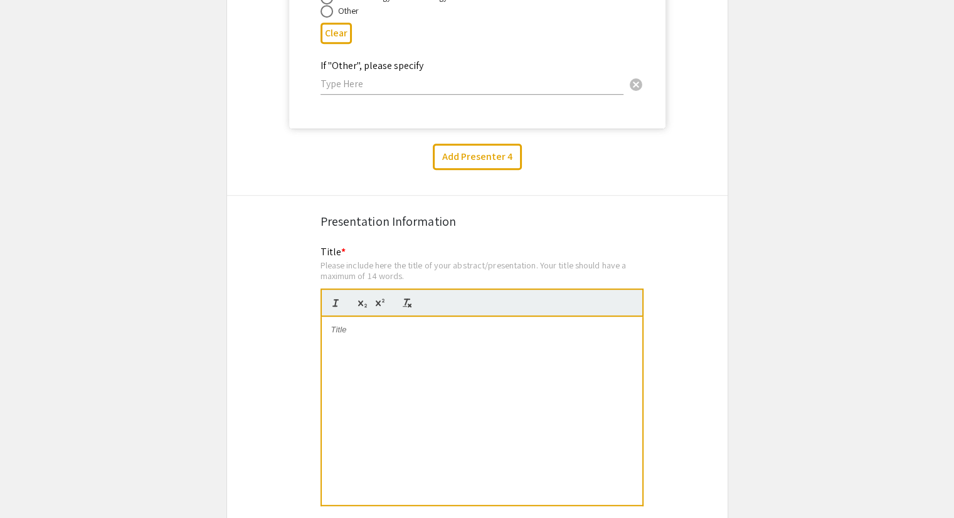
click at [359, 260] on div "Please include here the title of your abstract/presentation. Your title should …" at bounding box center [481, 271] width 323 height 22
click at [358, 260] on div "Please include here the title of your abstract/presentation. Your title should …" at bounding box center [481, 271] width 323 height 22
click at [337, 332] on div at bounding box center [482, 411] width 320 height 188
drag, startPoint x: 336, startPoint y: 314, endPoint x: 611, endPoint y: 326, distance: 275.0
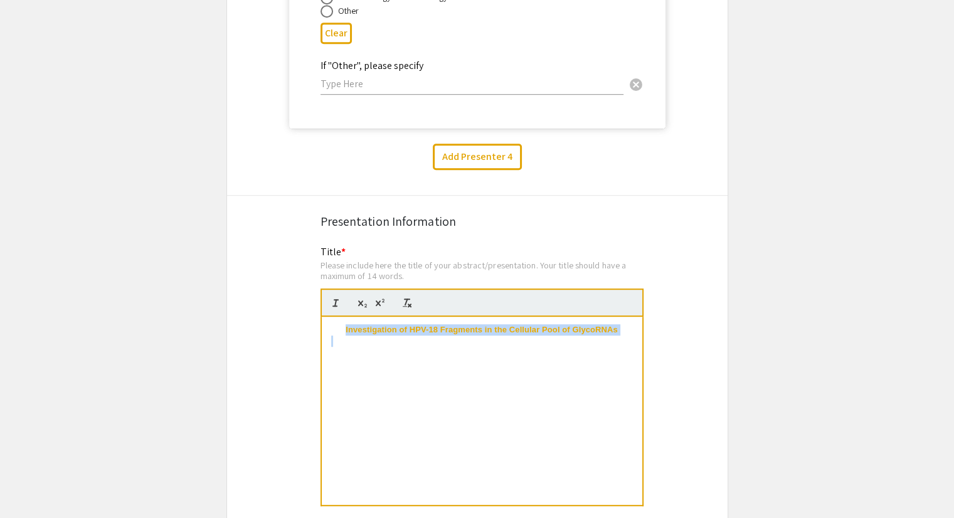
click at [611, 326] on div "Investigation of HPV-18 Fragments in the Cellular Pool of GlycoRNAs" at bounding box center [482, 411] width 320 height 188
click at [551, 355] on div "Investigation of HPV-18 Fragments in the Cellular Pool of GlycoRNAs" at bounding box center [482, 411] width 320 height 188
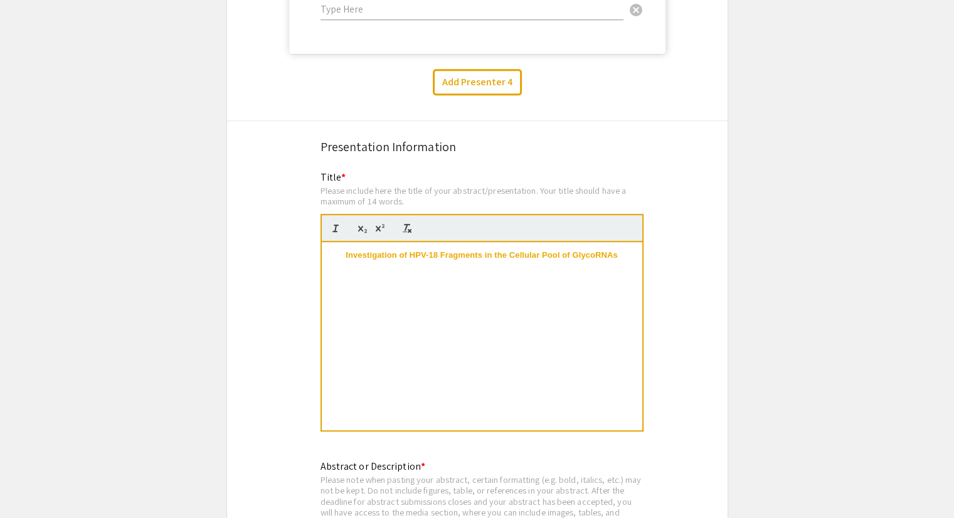
scroll to position [5489, 0]
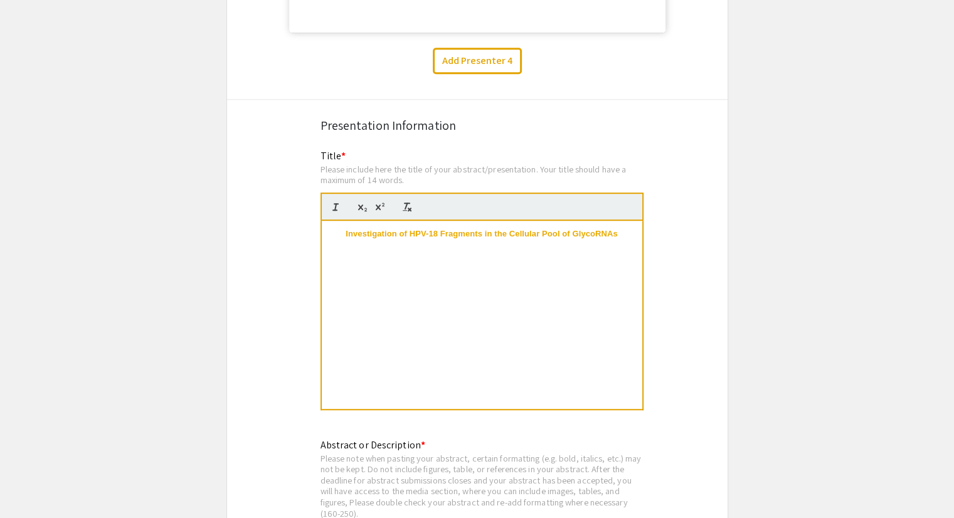
click at [341, 228] on p "Investigation of HPV-18 Fragments in the Cellular Pool of GlycoRNAs" at bounding box center [482, 233] width 302 height 11
click at [364, 357] on div "Investigation of HPV-18 Fragments in the Cellular Pool of GlycoRNAs" at bounding box center [482, 315] width 320 height 188
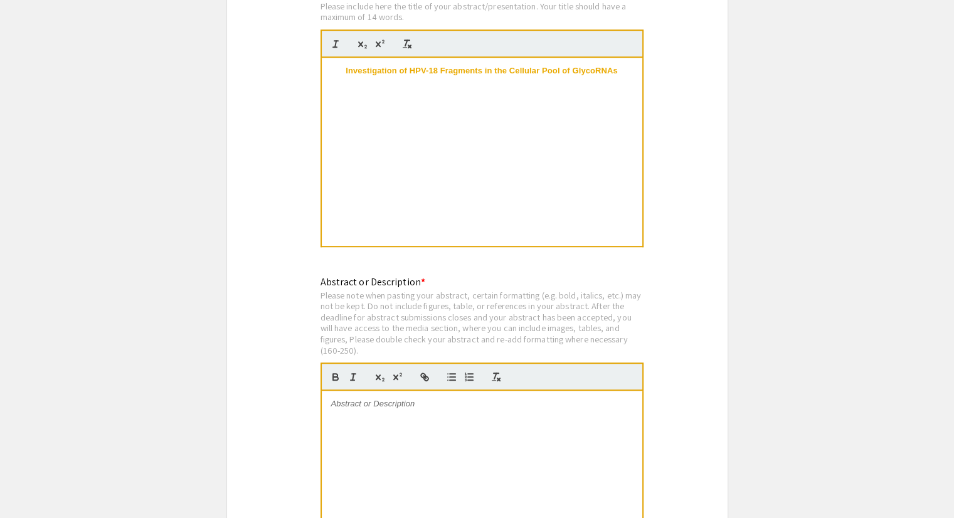
scroll to position [5765, 0]
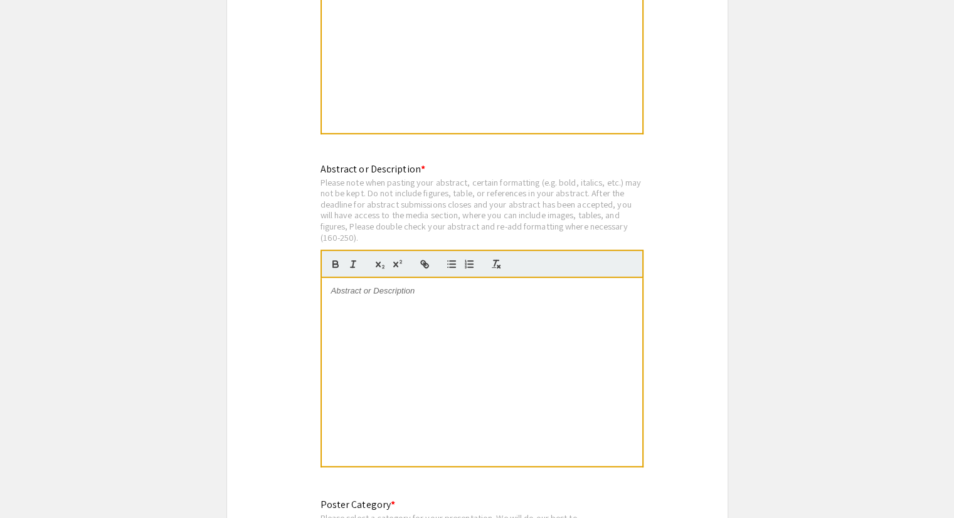
click at [364, 285] on div at bounding box center [482, 372] width 320 height 188
paste div
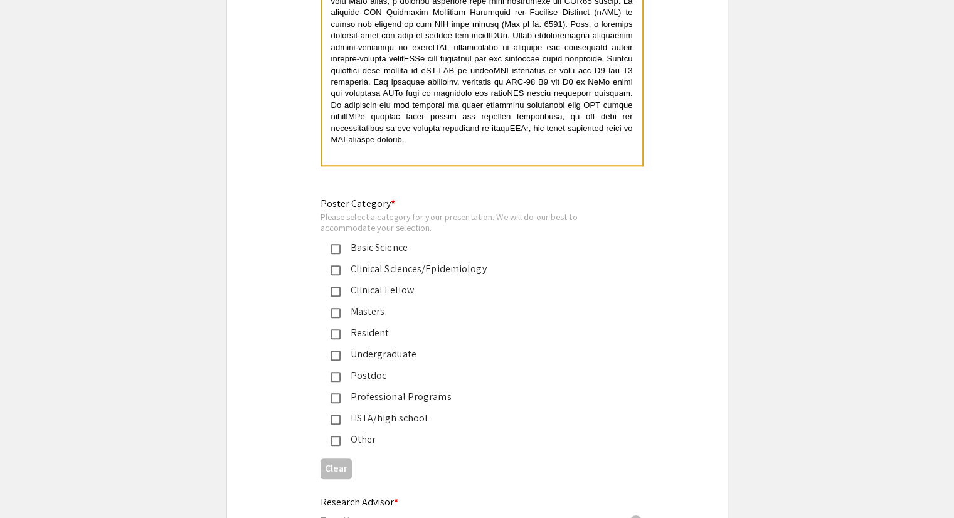
scroll to position [6070, 0]
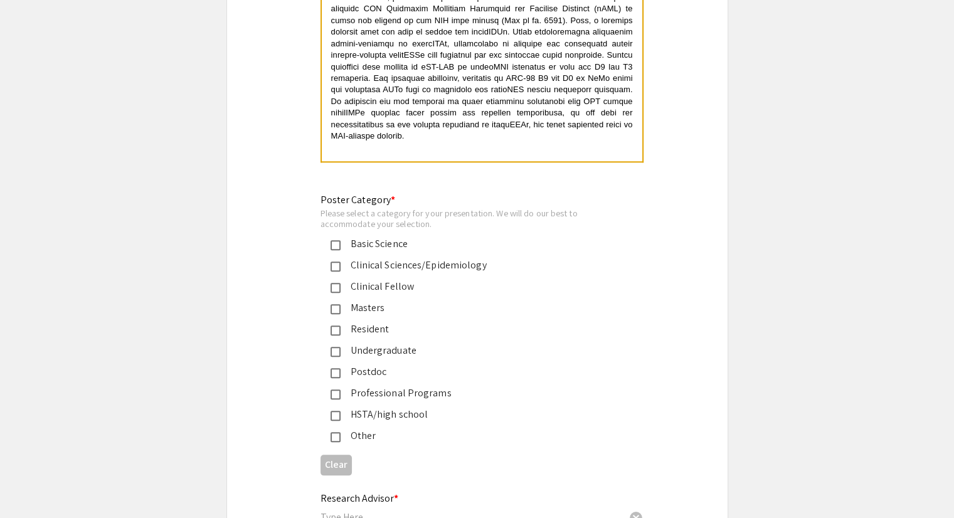
click at [334, 240] on mat-pseudo-checkbox at bounding box center [336, 245] width 10 height 10
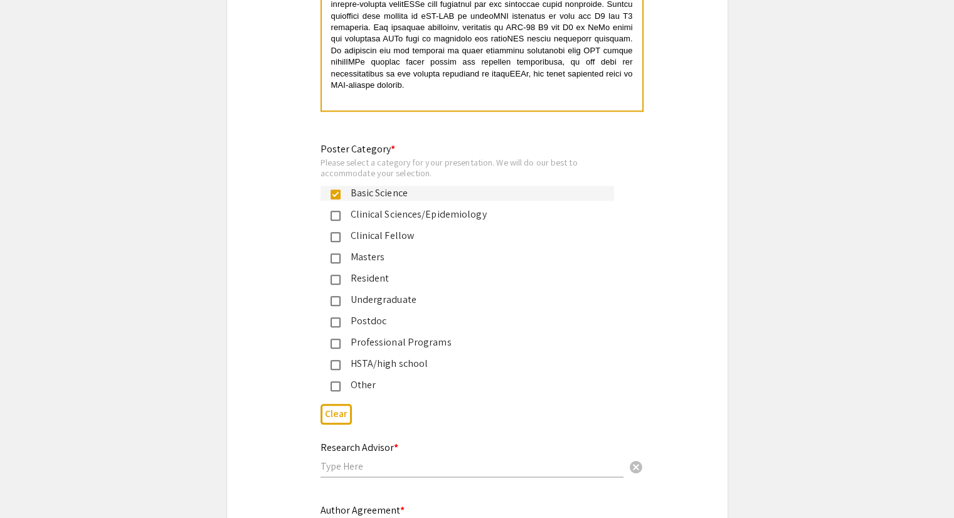
scroll to position [6125, 0]
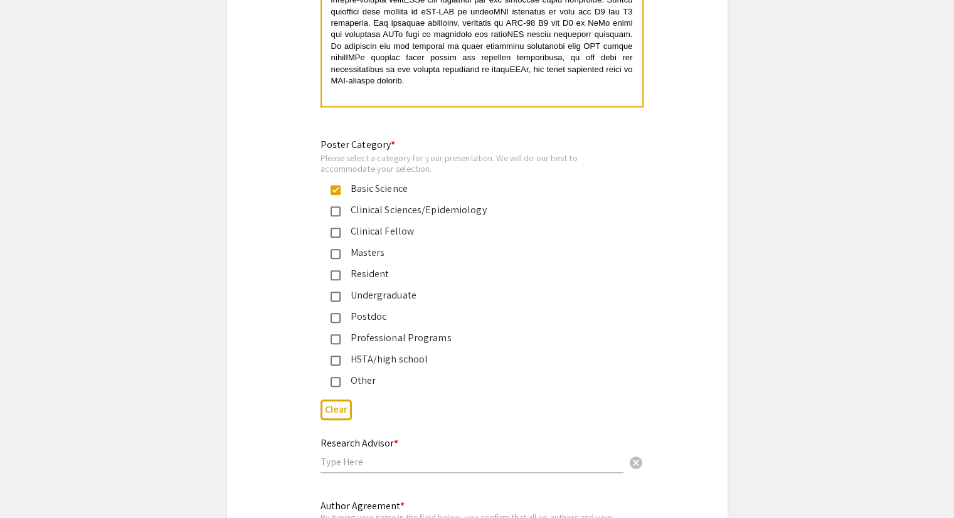
click at [331, 289] on mat-selection-list "Basic Science Clinical Sciences/Epidemiology Clinical Fellow Masters Resident U…" at bounding box center [467, 284] width 294 height 207
click at [332, 292] on mat-pseudo-checkbox at bounding box center [336, 297] width 10 height 10
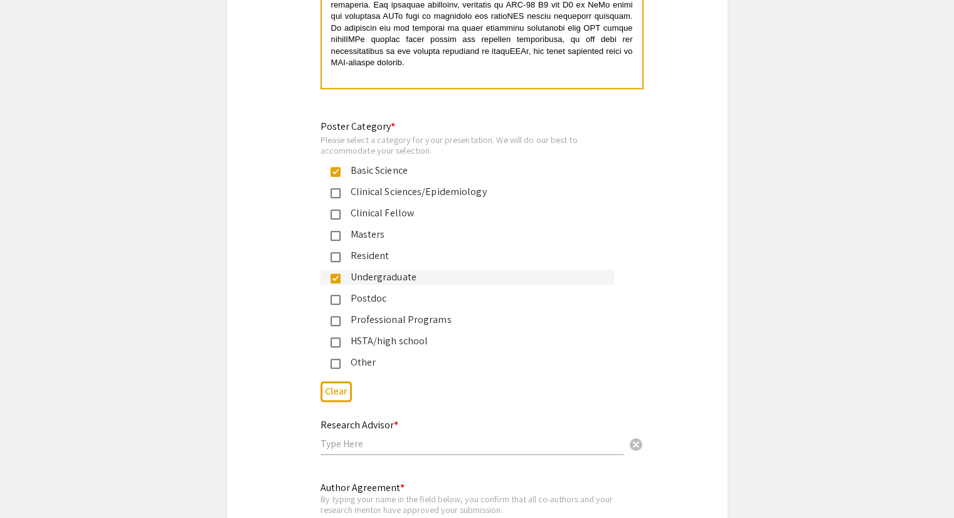
scroll to position [6198, 0]
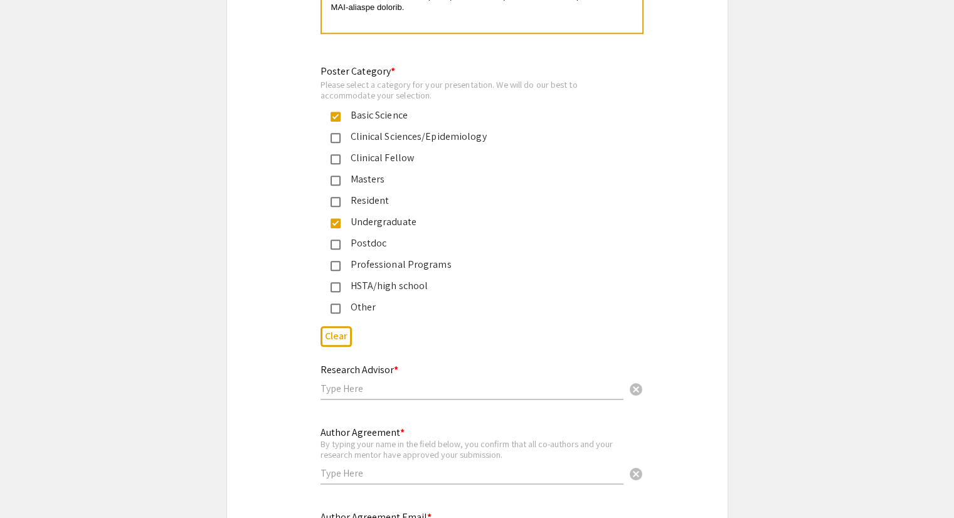
click at [359, 382] on input "text" at bounding box center [471, 388] width 303 height 13
type input "I"
type input "[PERSON_NAME]"
click at [337, 467] on input "text" at bounding box center [471, 473] width 303 height 13
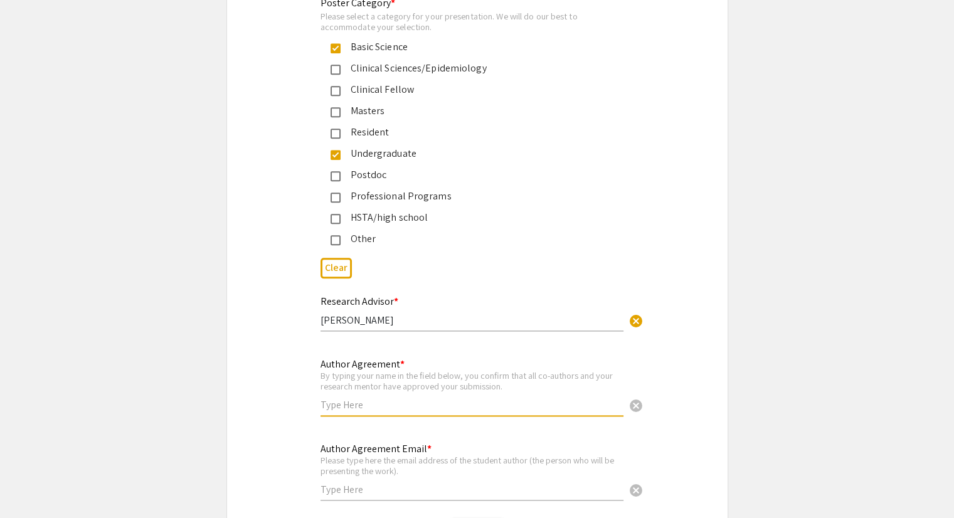
scroll to position [6271, 0]
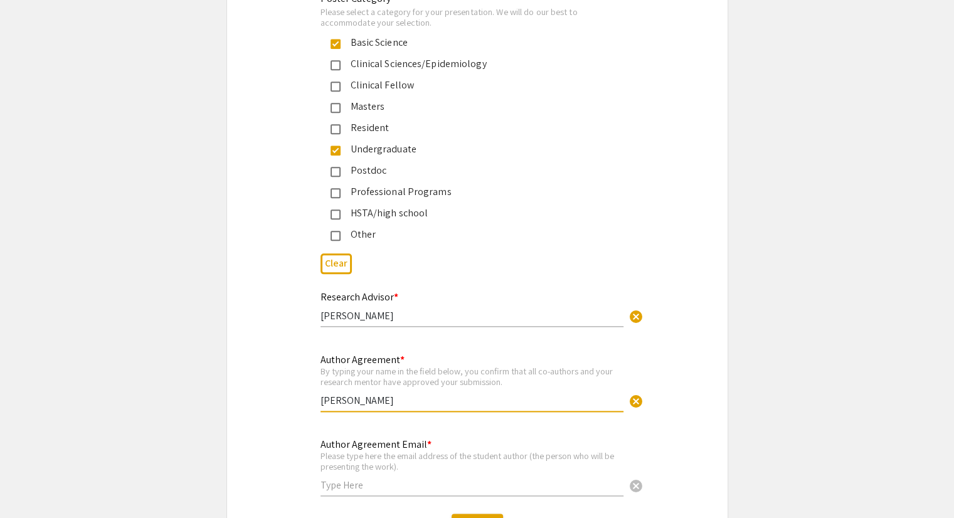
type input "[PERSON_NAME]"
click at [330, 479] on input "text" at bounding box center [471, 485] width 303 height 13
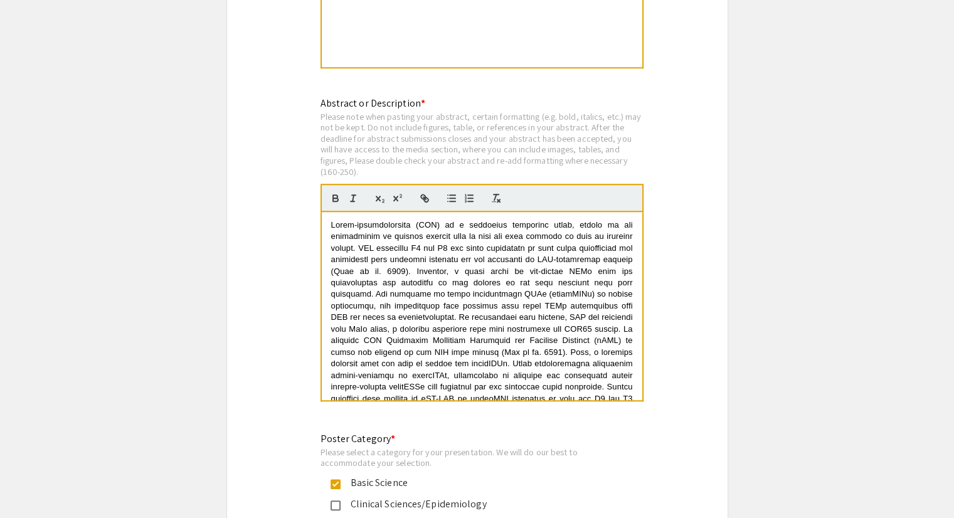
scroll to position [5745, 0]
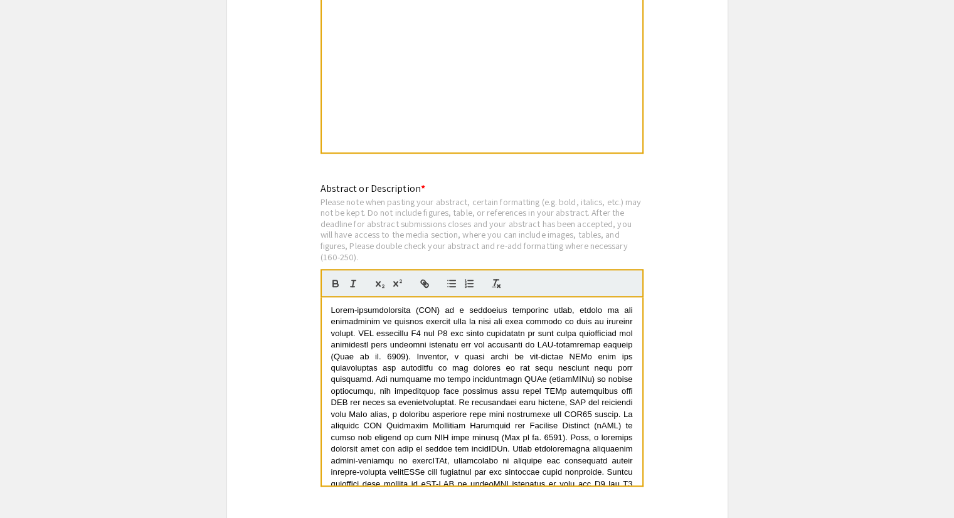
type input "[EMAIL_ADDRESS][DOMAIN_NAME]"
click at [337, 305] on span at bounding box center [483, 431] width 304 height 253
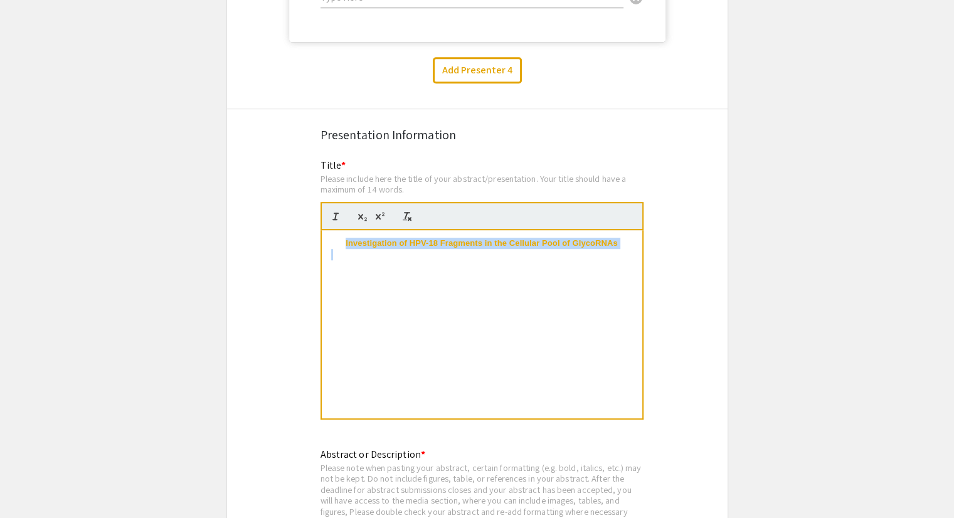
drag, startPoint x: 342, startPoint y: 229, endPoint x: 620, endPoint y: 247, distance: 278.4
click at [620, 247] on div "Investigation of HPV-18 Fragments in the Cellular Pool of GlycoRNAs" at bounding box center [482, 324] width 320 height 188
click at [517, 238] on strong "Investigation of HPV-18 Fragments in the Cellular Pool of GlycoRNAs" at bounding box center [482, 242] width 272 height 9
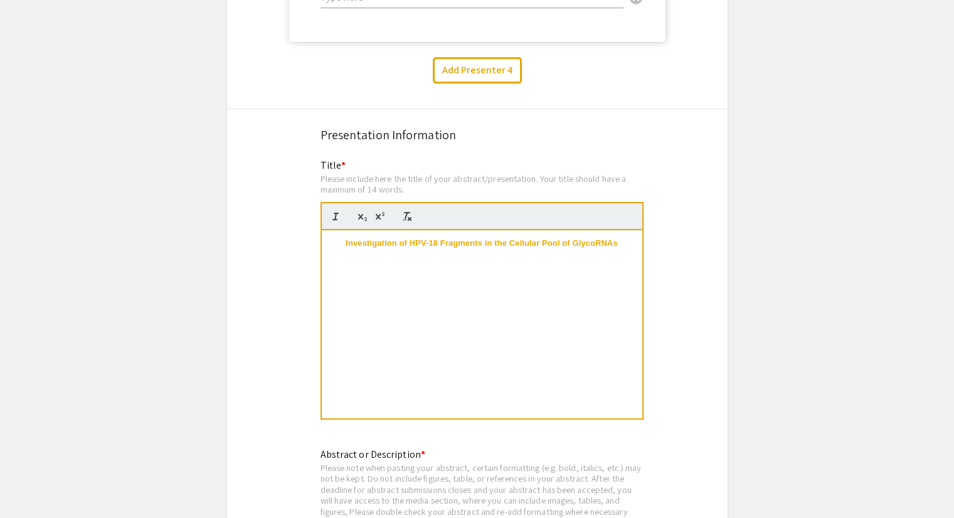
drag, startPoint x: 340, startPoint y: 223, endPoint x: 628, endPoint y: 219, distance: 287.9
click at [628, 230] on div "Investigation of HPV-18 Fragments in the Cellular Pool of GlycoRNAs" at bounding box center [482, 324] width 320 height 188
click at [413, 209] on button "button" at bounding box center [407, 216] width 18 height 15
click at [398, 288] on div "Investigation of HPV-18 Fragments in the Cellular Pool of GlycoRNAs" at bounding box center [482, 324] width 320 height 188
click at [413, 301] on div "Investigation of HPV-18 Fragments in the Cellular Pool of GlycoRNAs" at bounding box center [482, 324] width 320 height 188
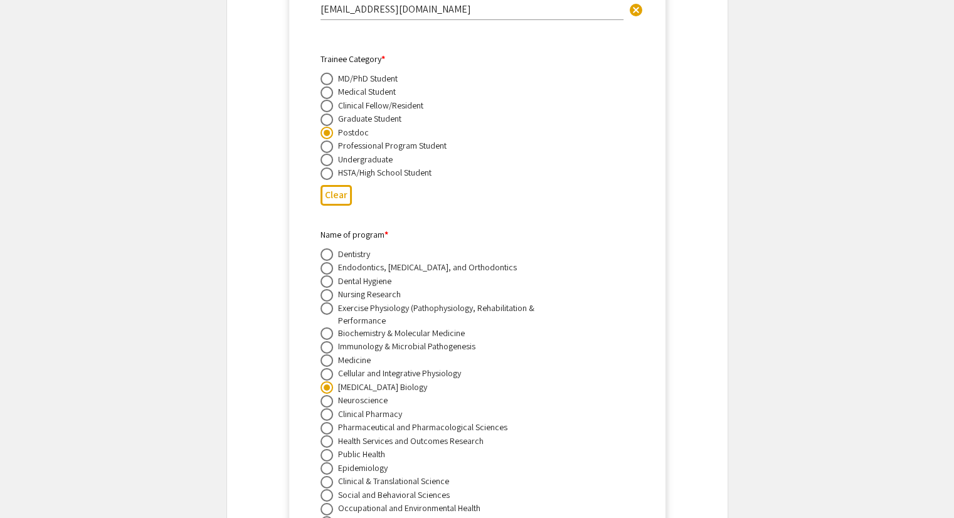
scroll to position [4122, 0]
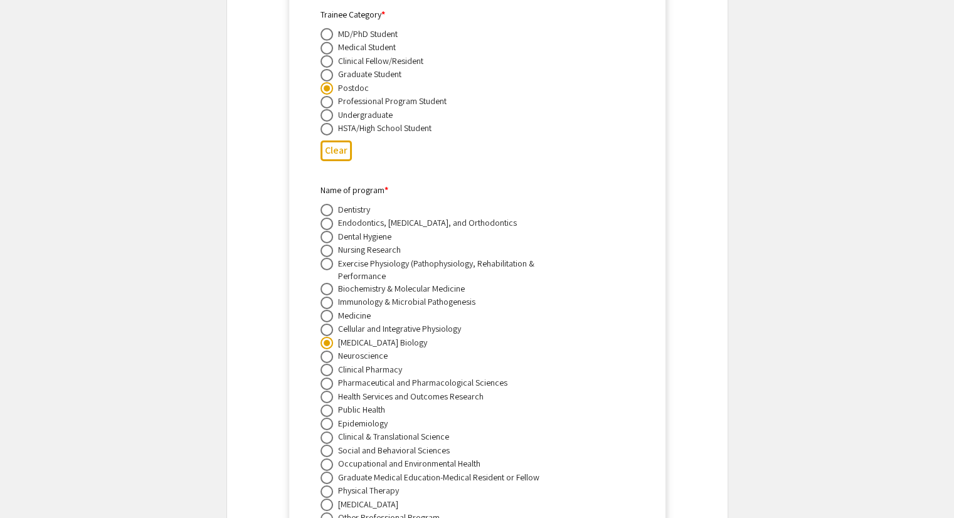
click at [330, 337] on span at bounding box center [326, 343] width 13 height 13
click at [330, 337] on input "radio" at bounding box center [326, 343] width 13 height 13
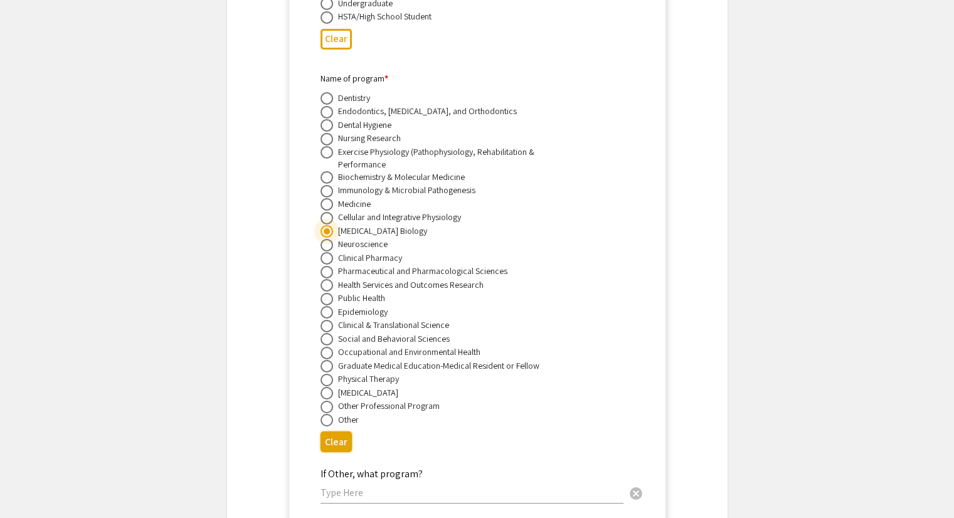
click at [339, 431] on button "Clear" at bounding box center [335, 441] width 31 height 21
radio input "false"
click at [339, 486] on input "text" at bounding box center [471, 492] width 303 height 13
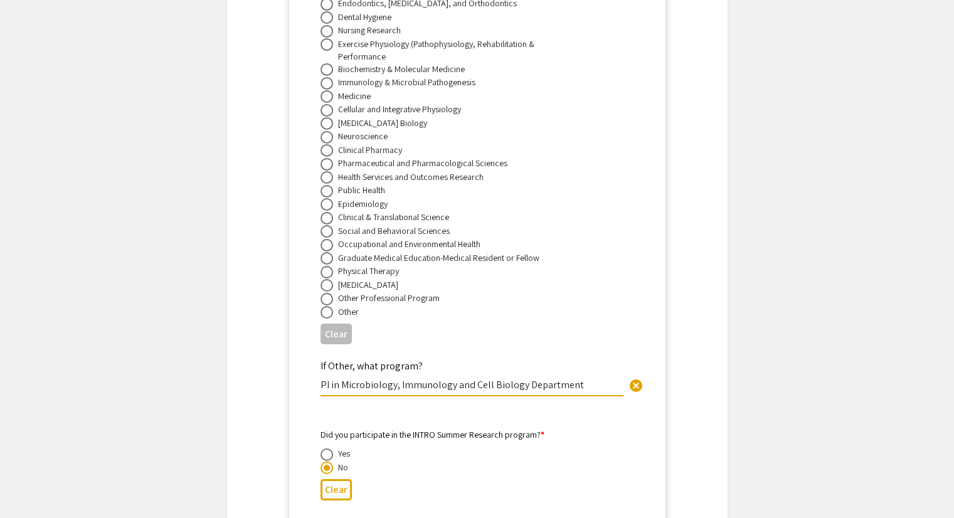
type input "PI in Microbiology, Immunology and Cell Biology Department"
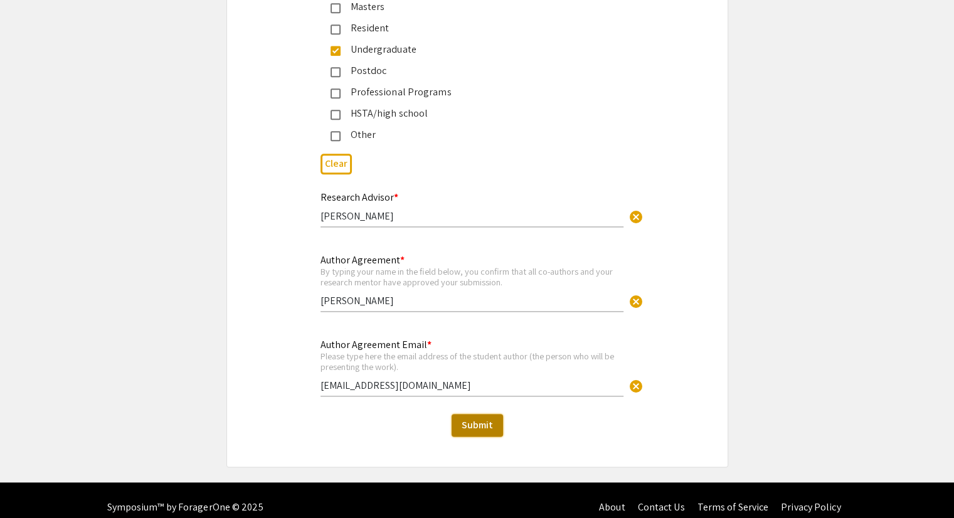
click at [482, 418] on span "Submit" at bounding box center [477, 424] width 31 height 13
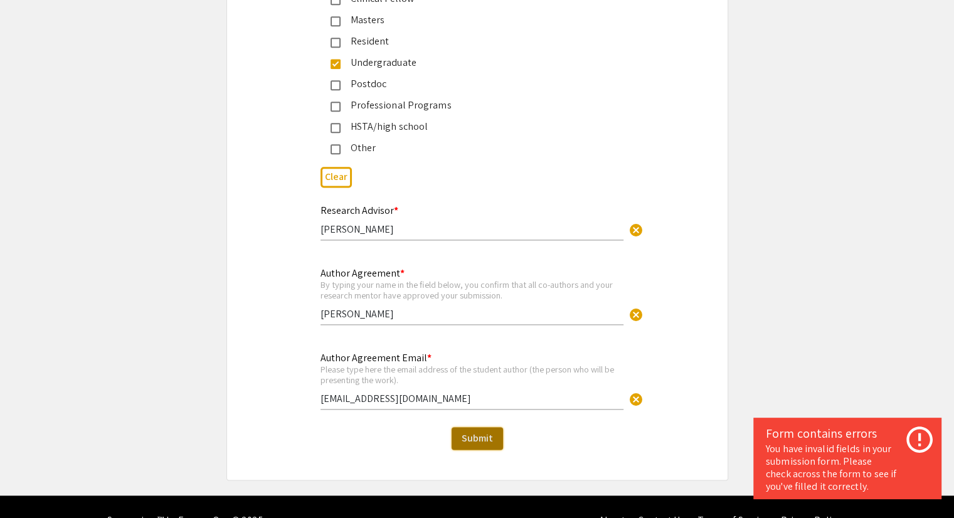
scroll to position [3870, 0]
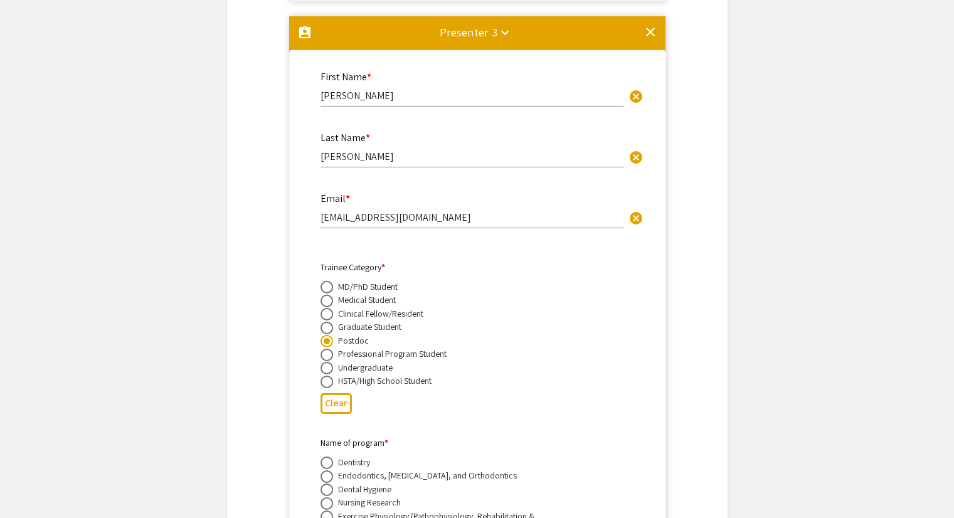
click at [390, 150] on input "[PERSON_NAME]" at bounding box center [471, 156] width 303 height 13
click at [493, 374] on div "HSTA/High School Student" at bounding box center [468, 381] width 296 height 14
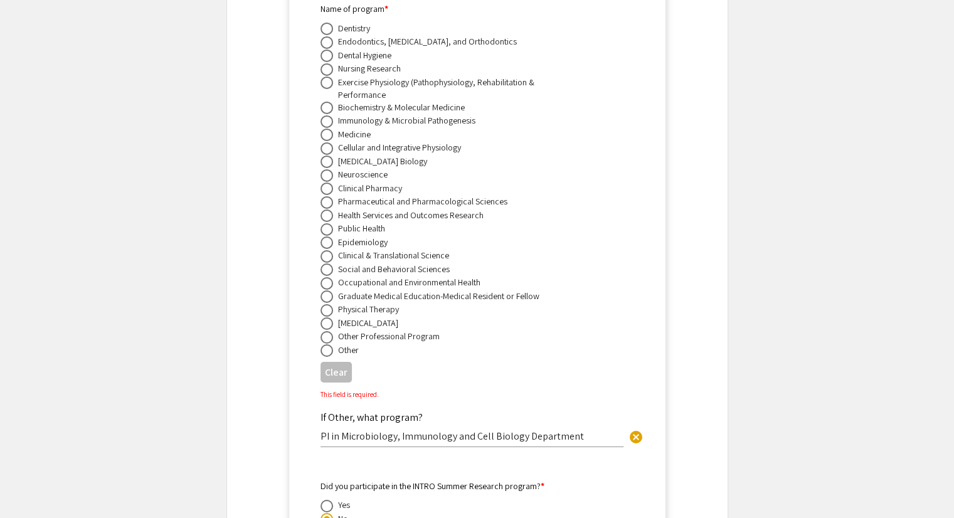
scroll to position [4316, 0]
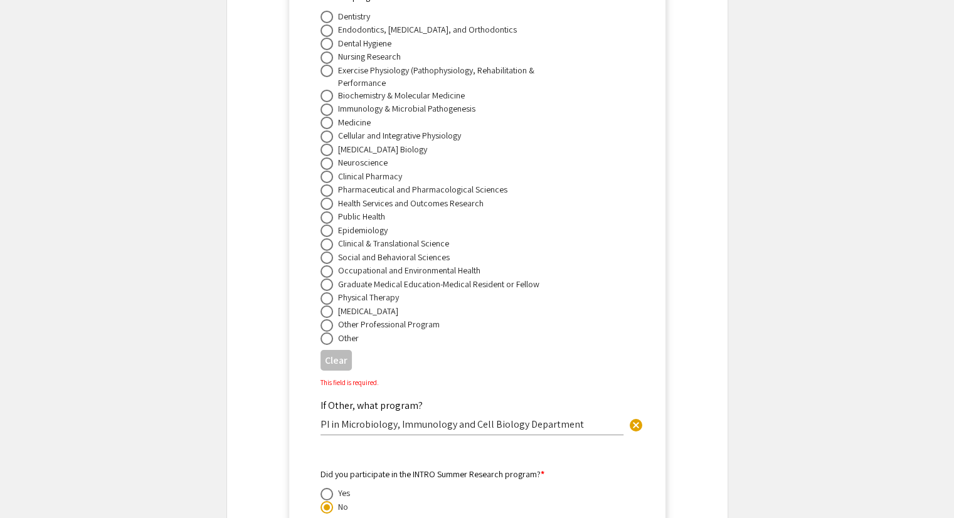
click at [322, 332] on span at bounding box center [326, 338] width 13 height 13
click at [322, 332] on input "radio" at bounding box center [326, 338] width 13 height 13
radio input "true"
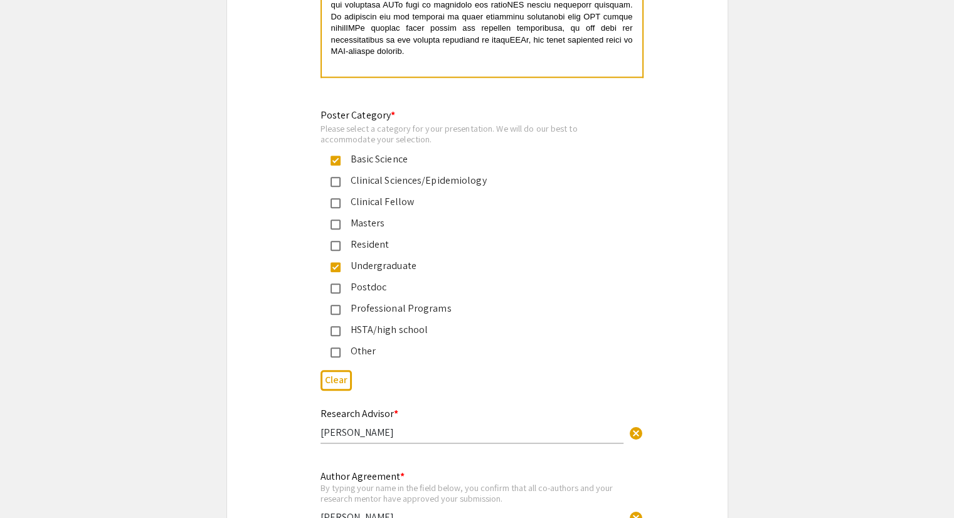
scroll to position [6371, 0]
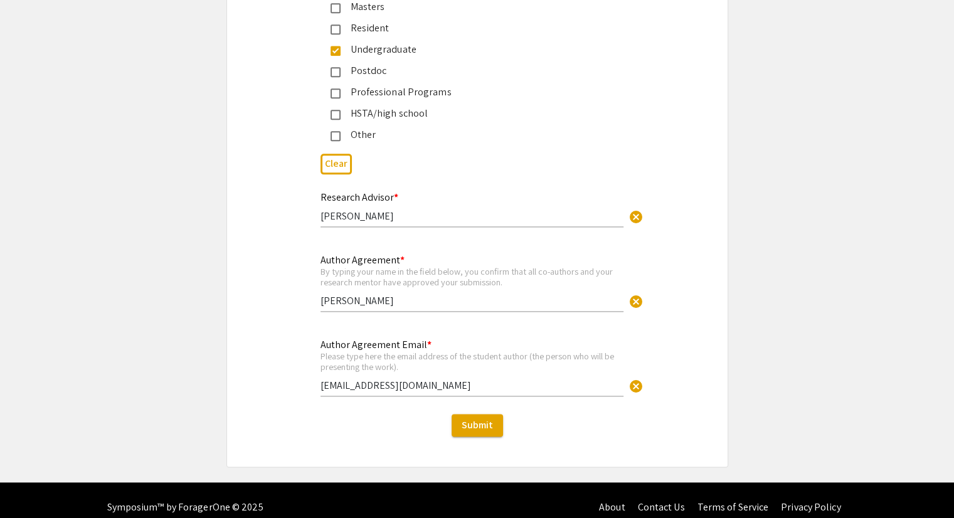
click at [472, 417] on button "Submit" at bounding box center [477, 425] width 51 height 23
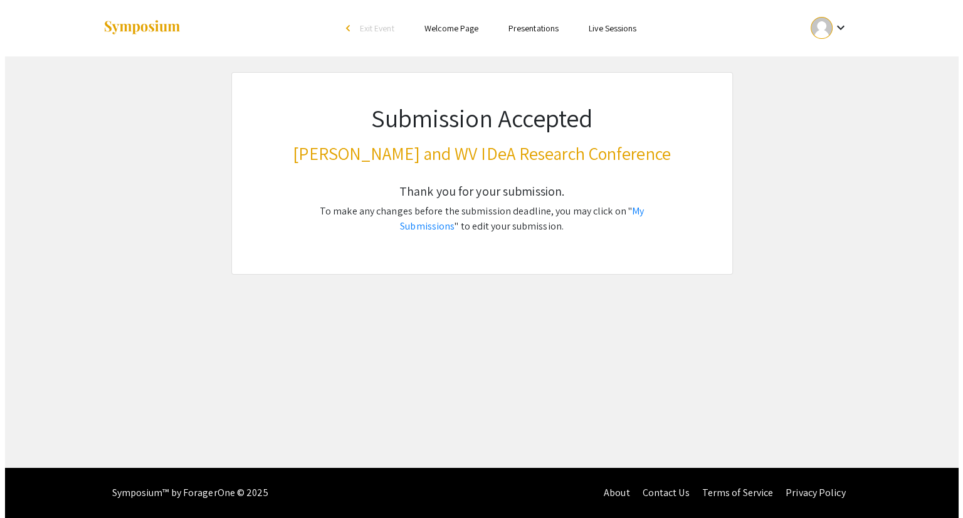
scroll to position [0, 0]
